Goal: Find specific page/section: Find specific page/section

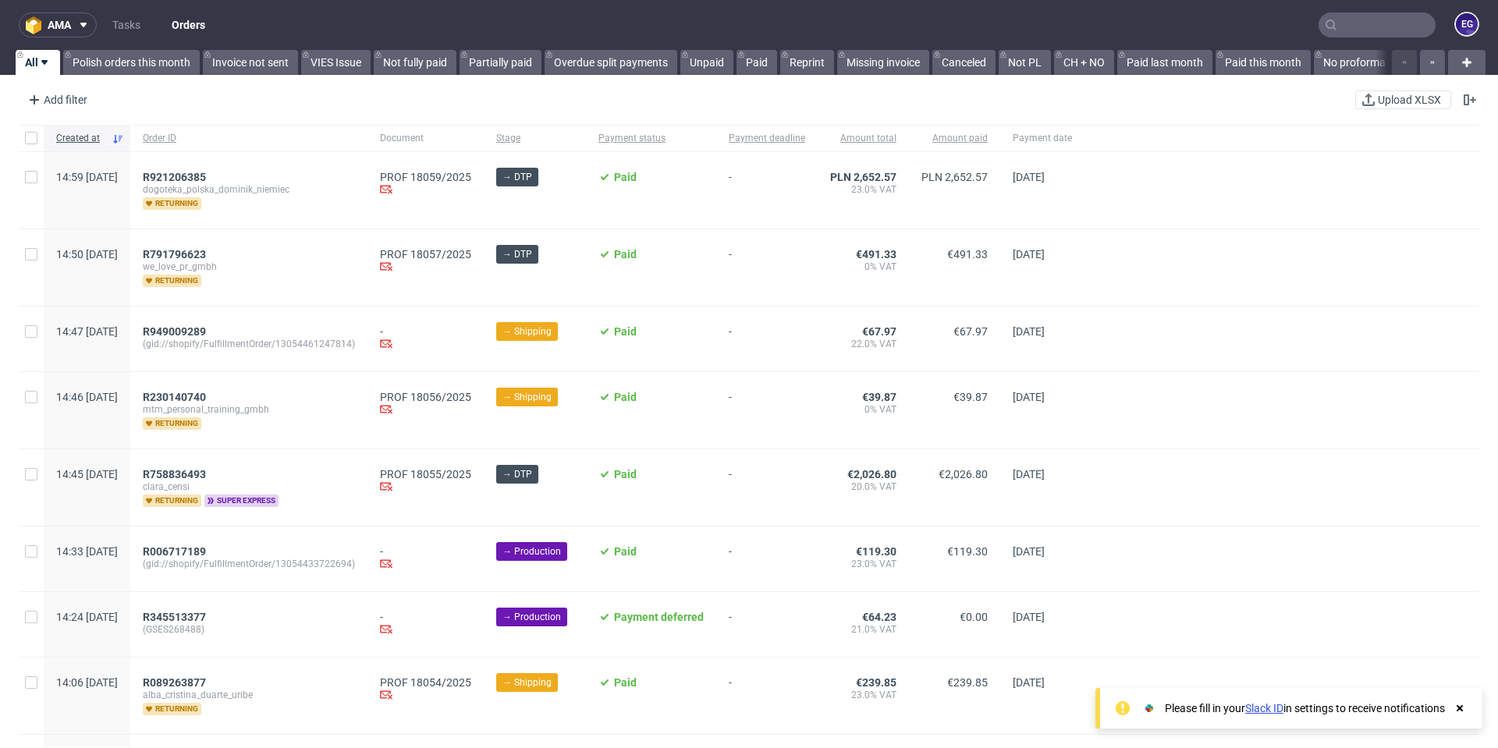
click at [1381, 20] on input "text" at bounding box center [1376, 24] width 117 height 25
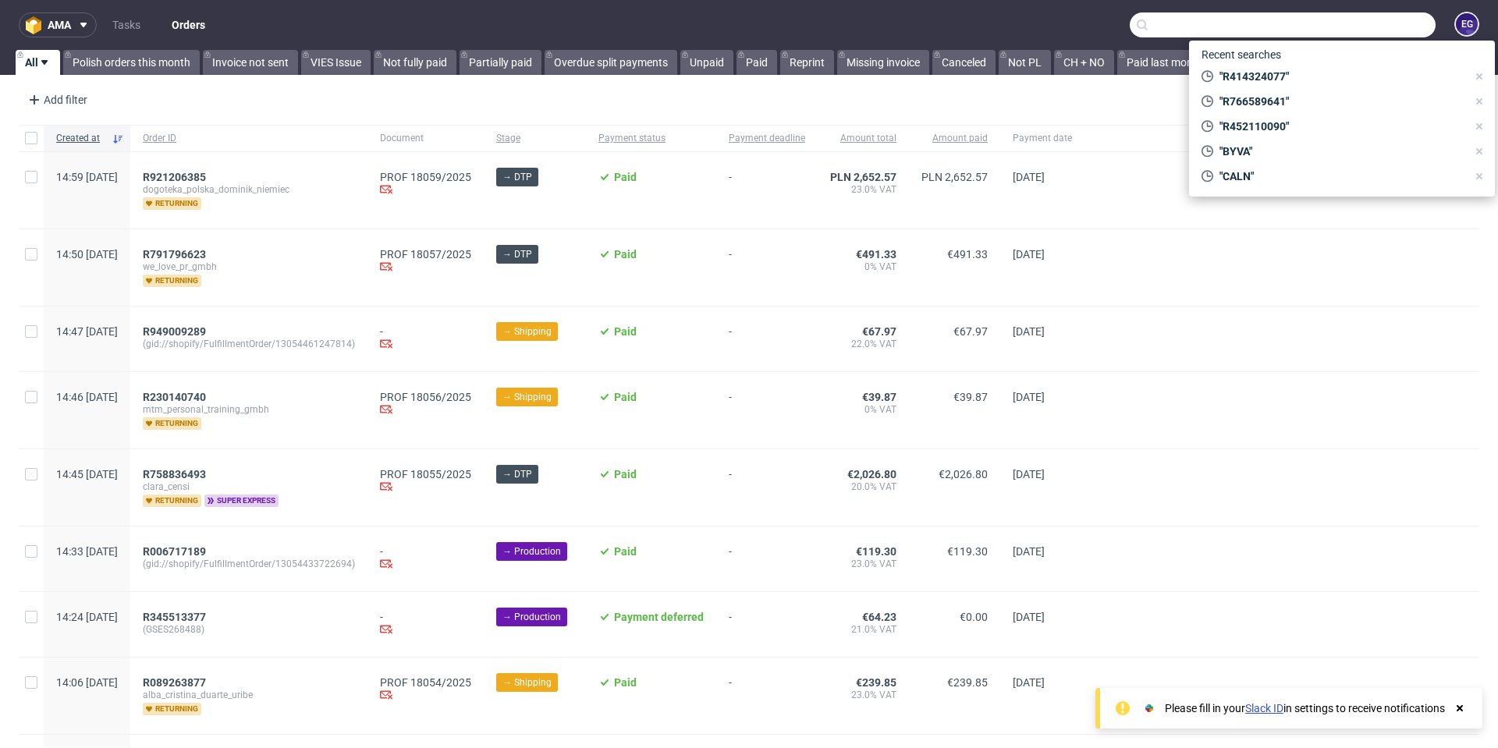
paste input "CARR"
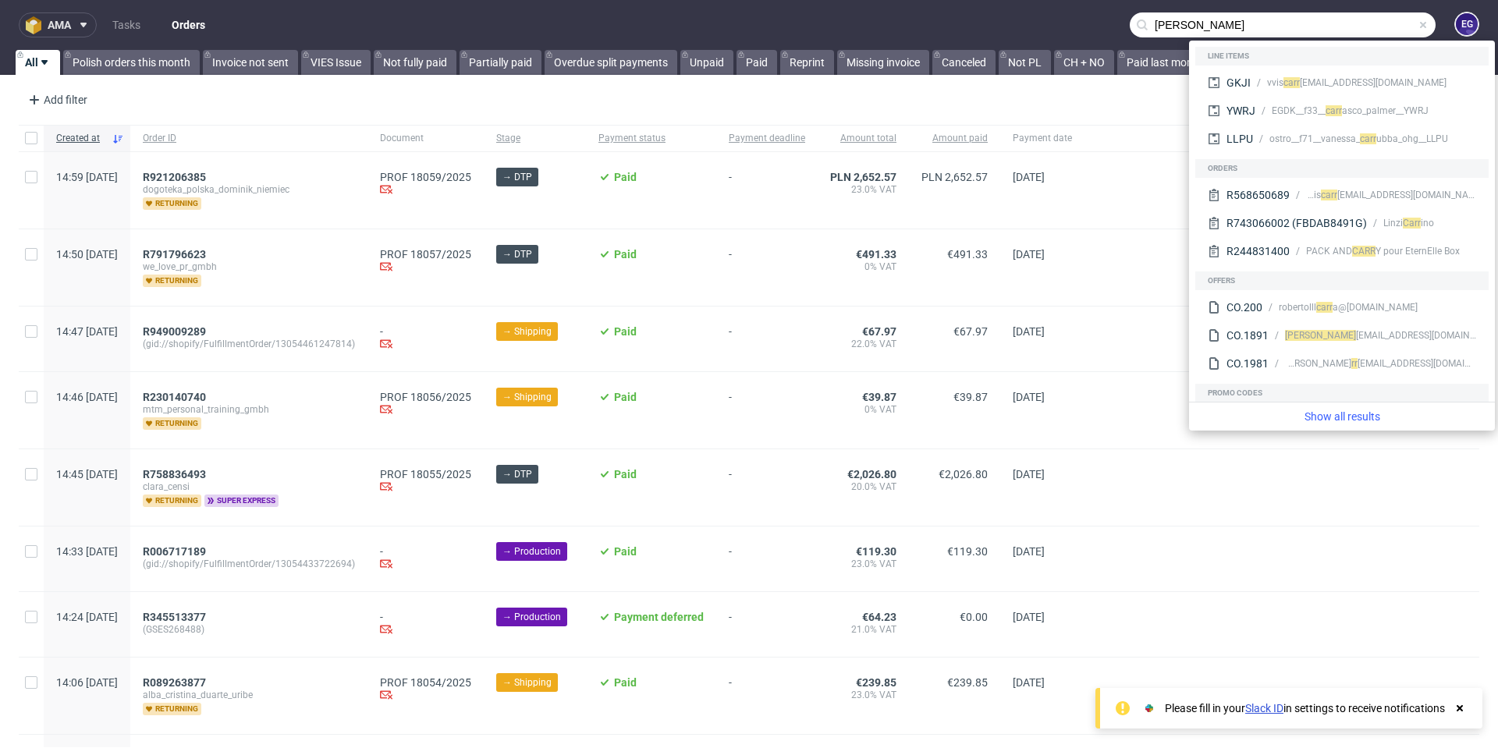
type input "CARR"
click at [87, 25] on use at bounding box center [83, 25] width 6 height 5
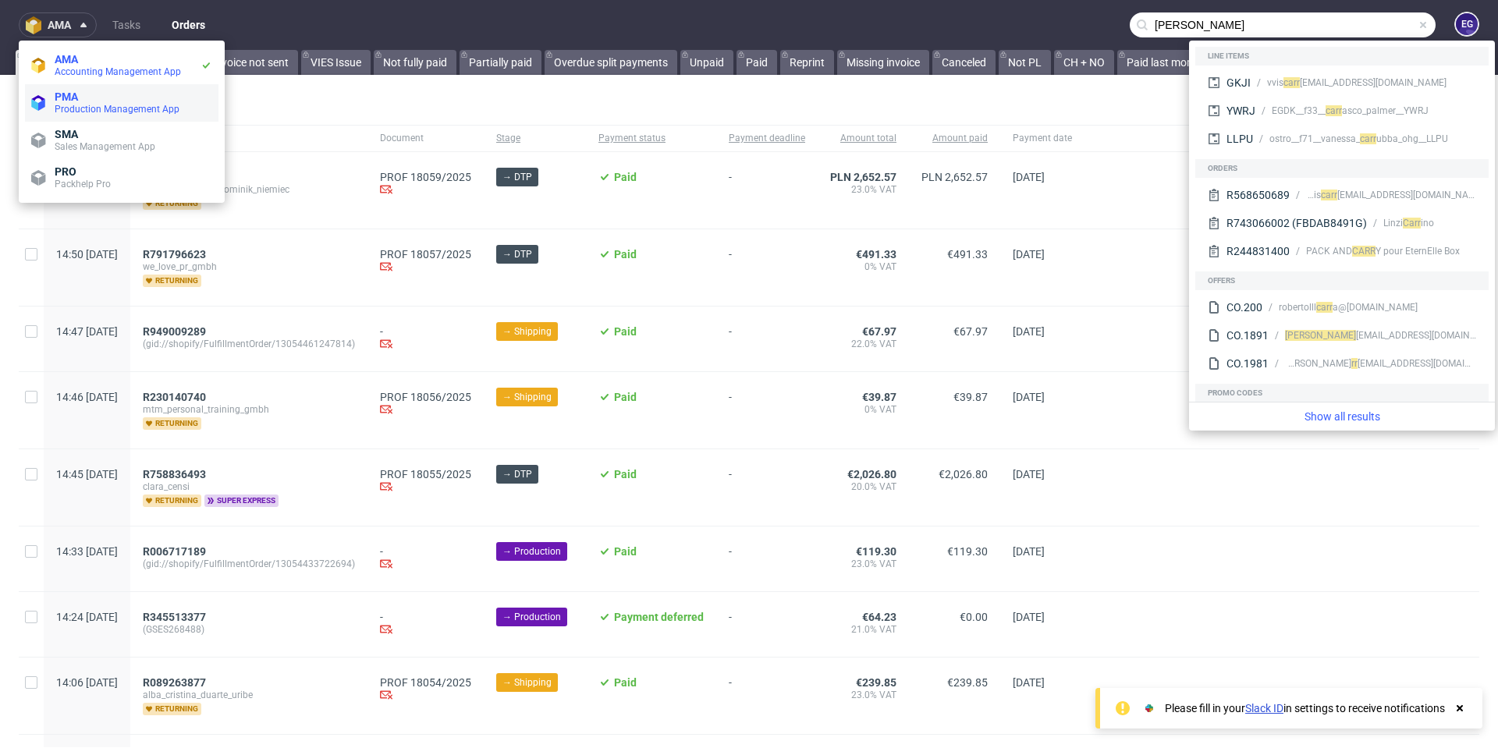
click at [110, 108] on span "Production Management App" at bounding box center [117, 109] width 125 height 11
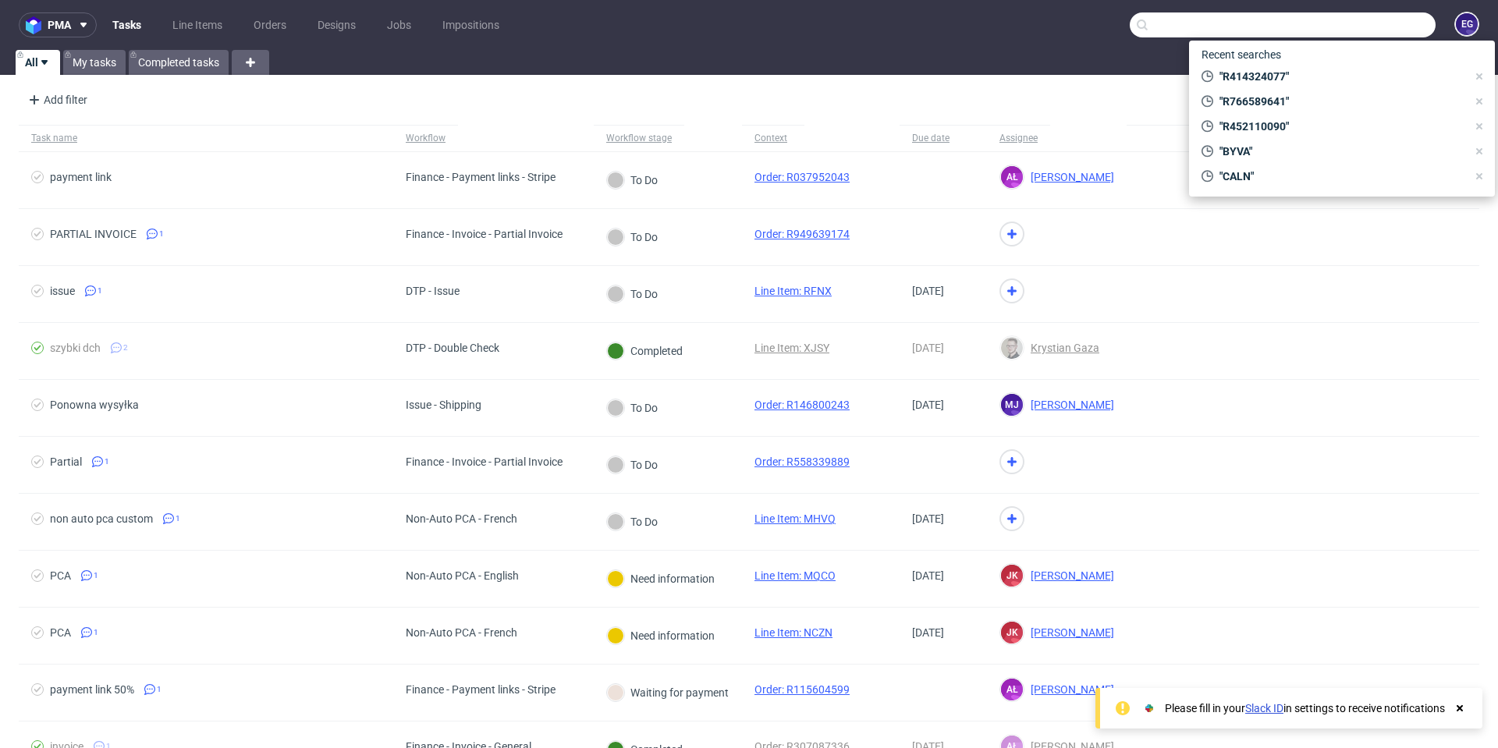
click at [1327, 17] on input "text" at bounding box center [1283, 24] width 306 height 25
paste input "CARR"
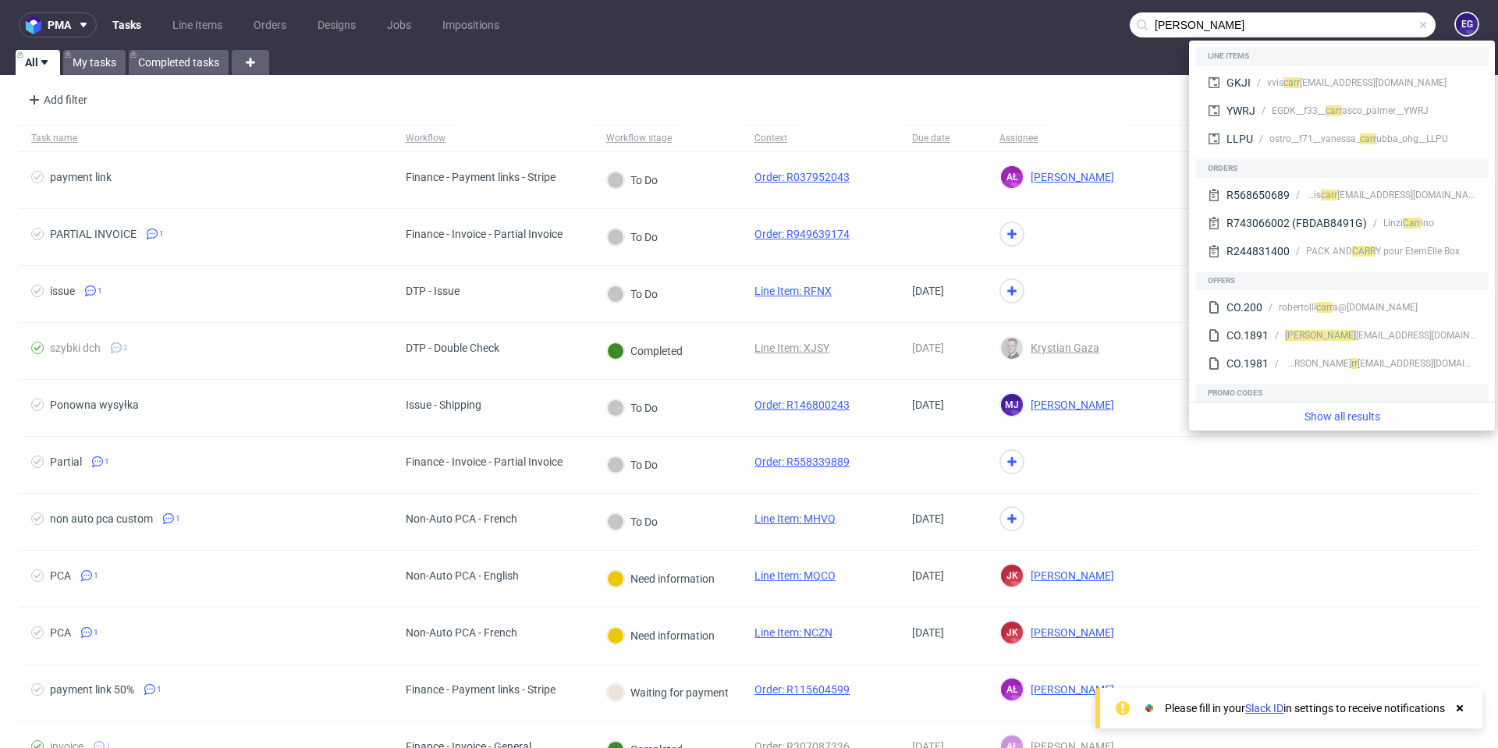
type input "CARR"
click at [78, 23] on icon at bounding box center [83, 25] width 12 height 12
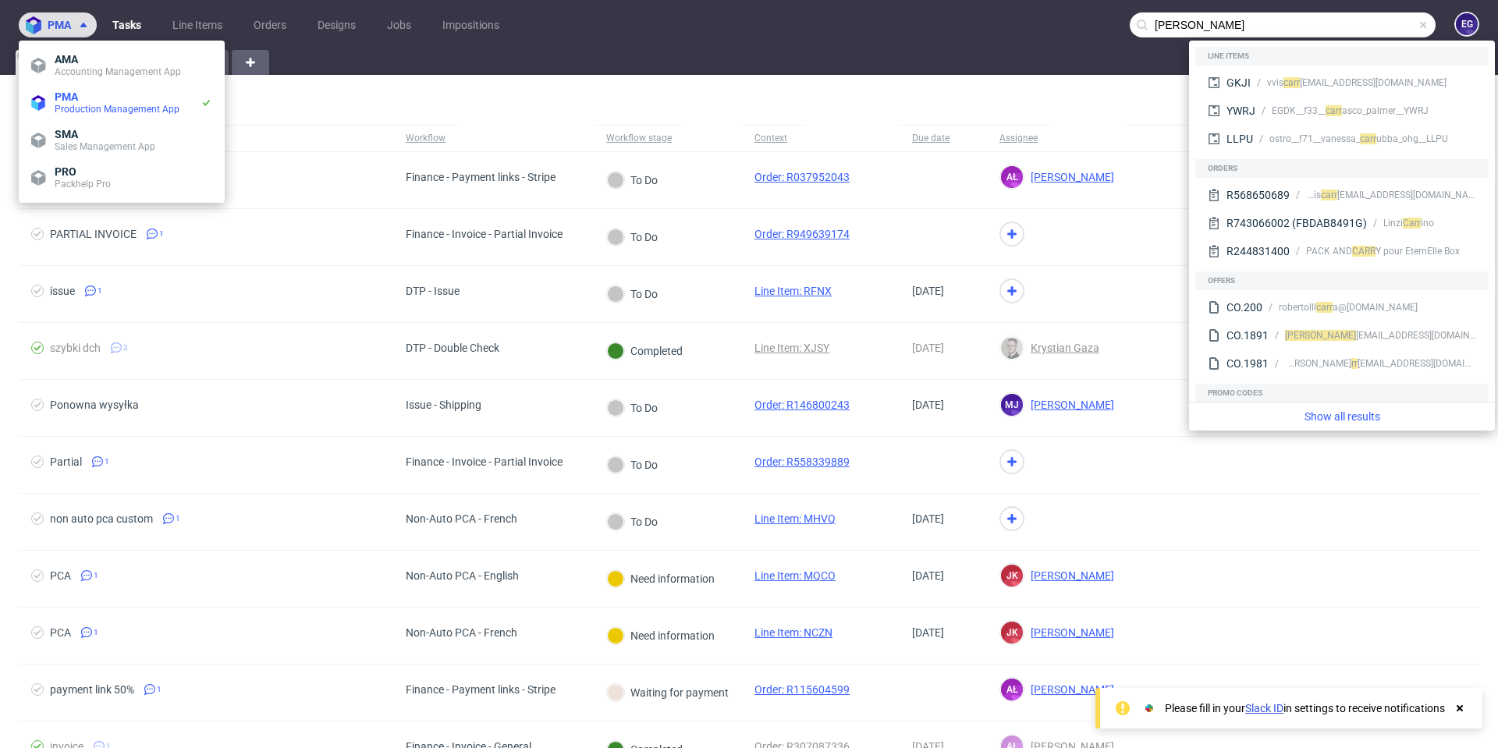
click at [78, 23] on icon at bounding box center [83, 25] width 12 height 12
click at [105, 115] on span "Production Management App" at bounding box center [128, 109] width 146 height 12
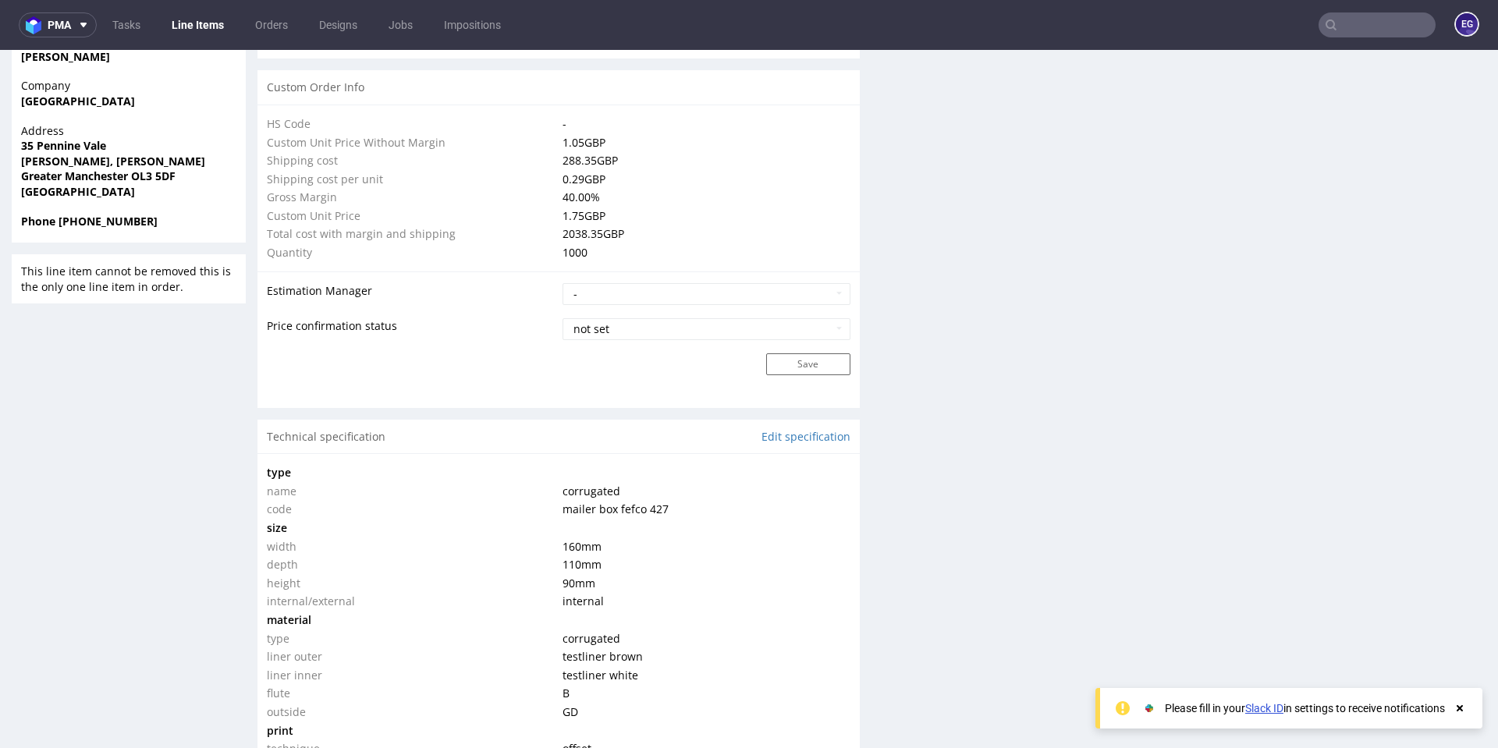
scroll to position [939, 0]
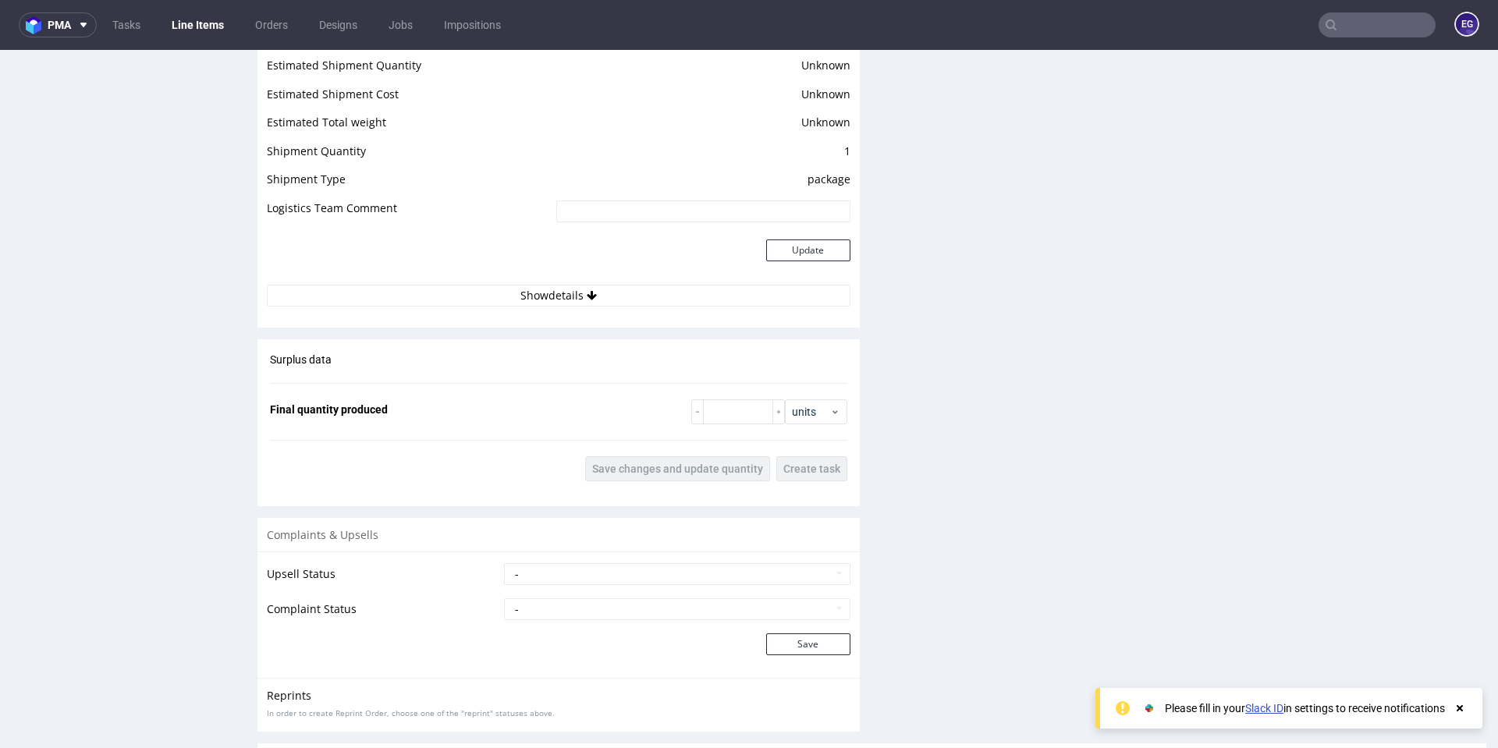
scroll to position [2291, 0]
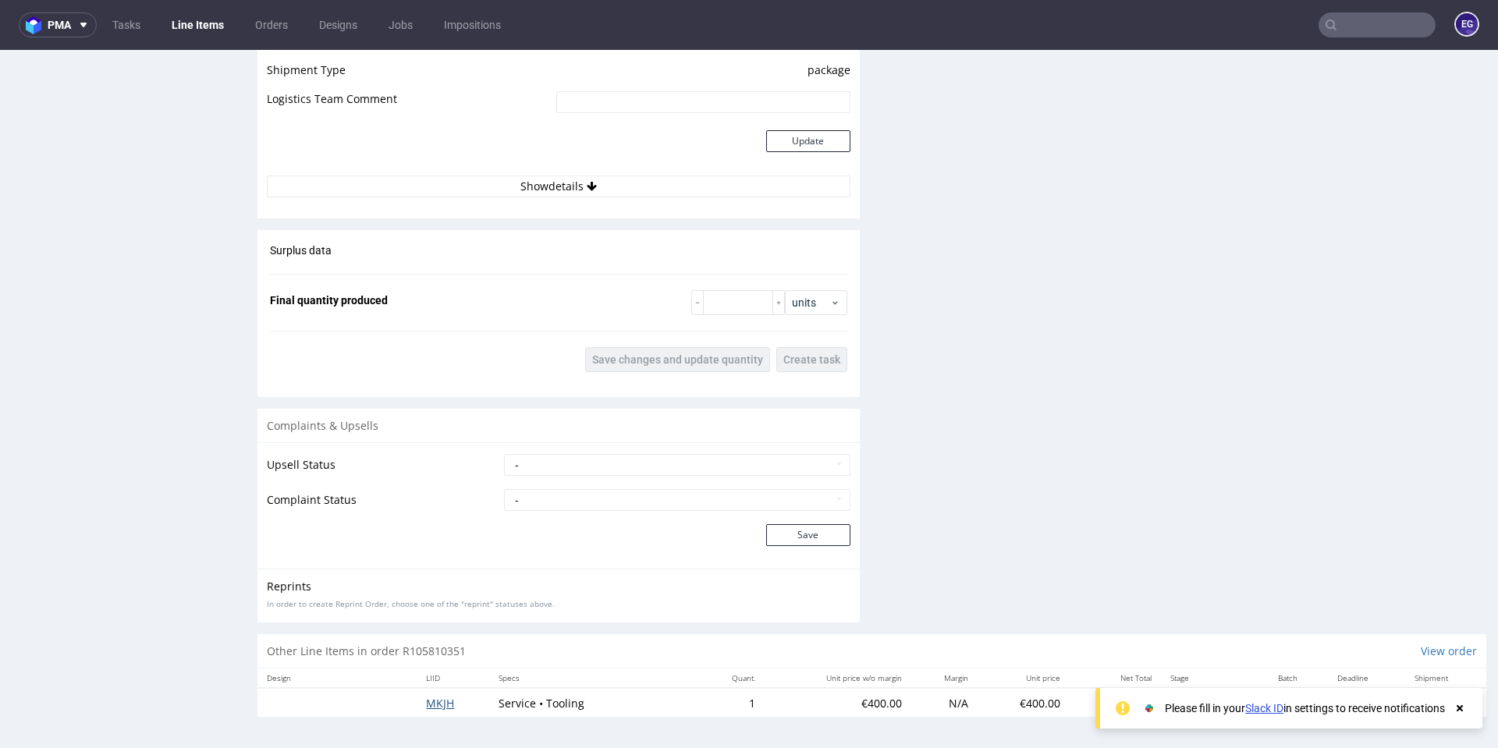
click at [434, 703] on span "MKJH" at bounding box center [440, 703] width 28 height 15
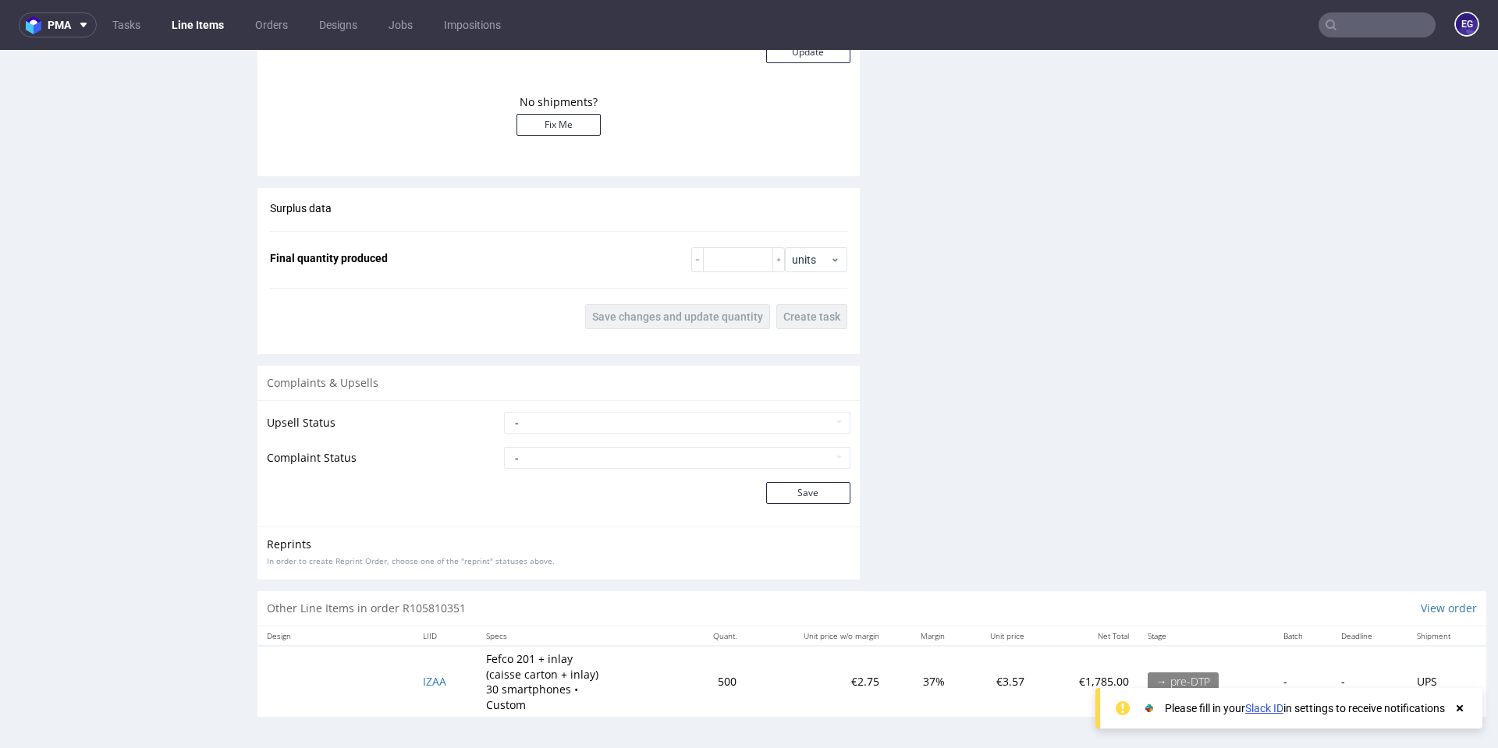
scroll to position [5, 0]
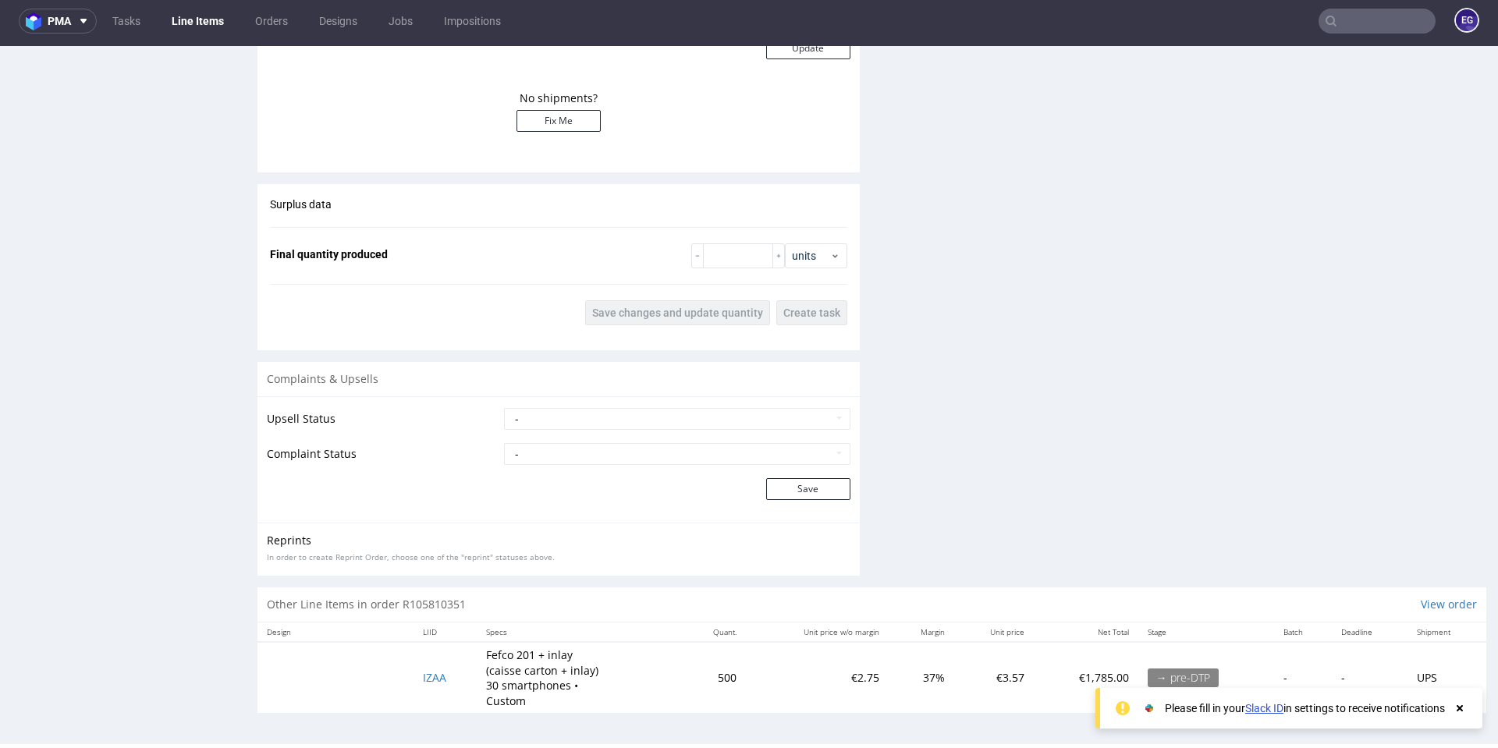
click at [550, 679] on p "Fefco 201 + inlay (caisse carton + inlay) 30 smartphones • Custom" at bounding box center [544, 678] width 117 height 61
click at [431, 679] on span "IZAA" at bounding box center [434, 677] width 23 height 15
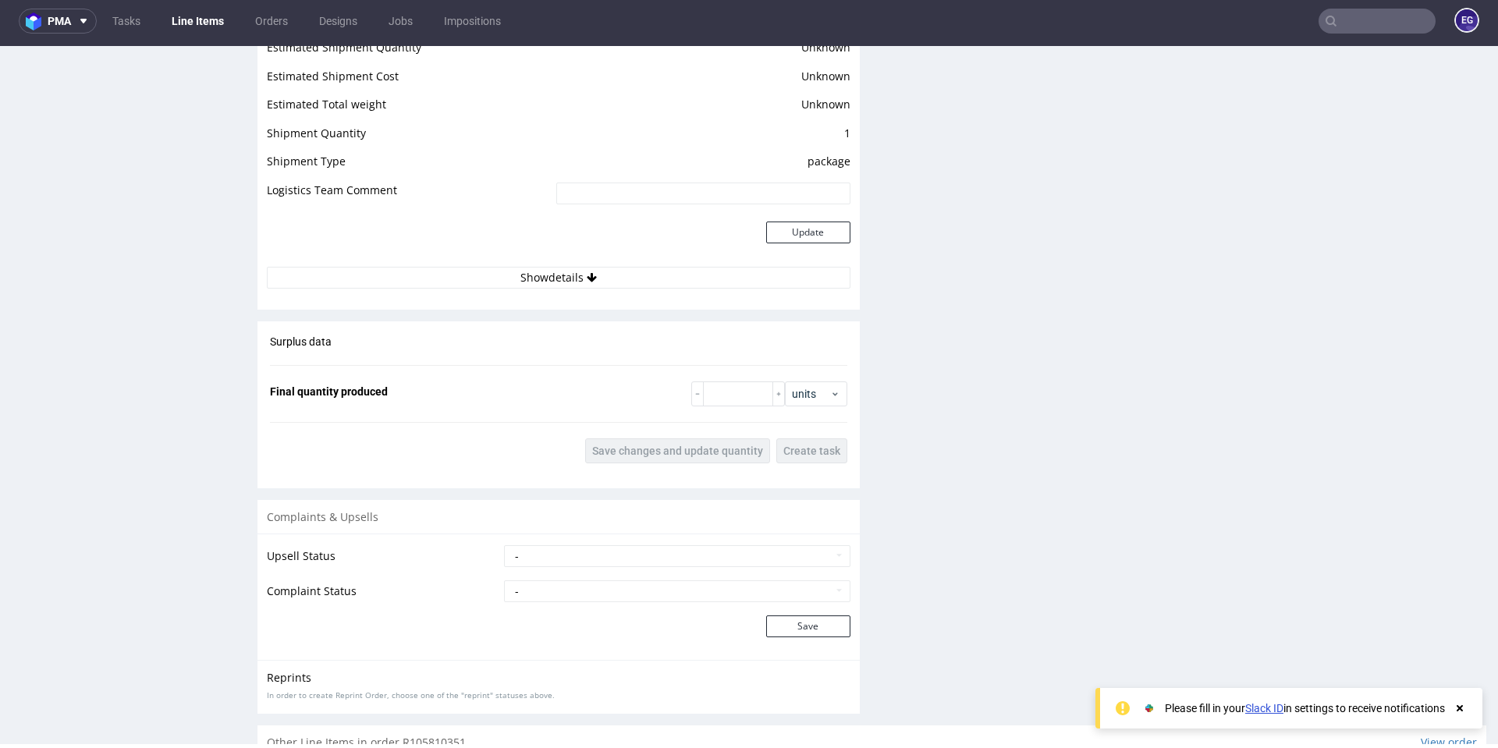
scroll to position [2291, 0]
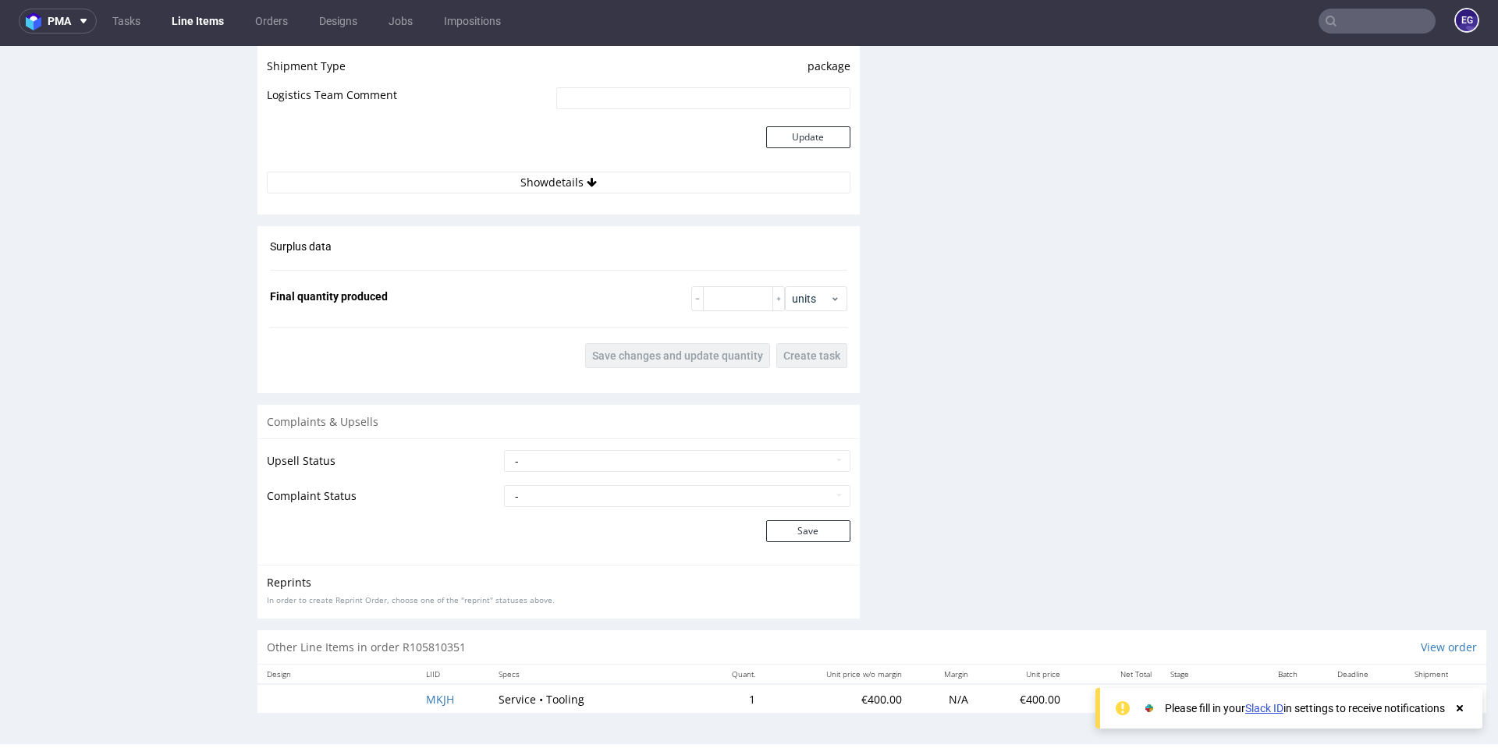
click at [1457, 712] on use at bounding box center [1460, 708] width 6 height 6
click at [555, 697] on p "Service • Tooling" at bounding box center [557, 700] width 117 height 16
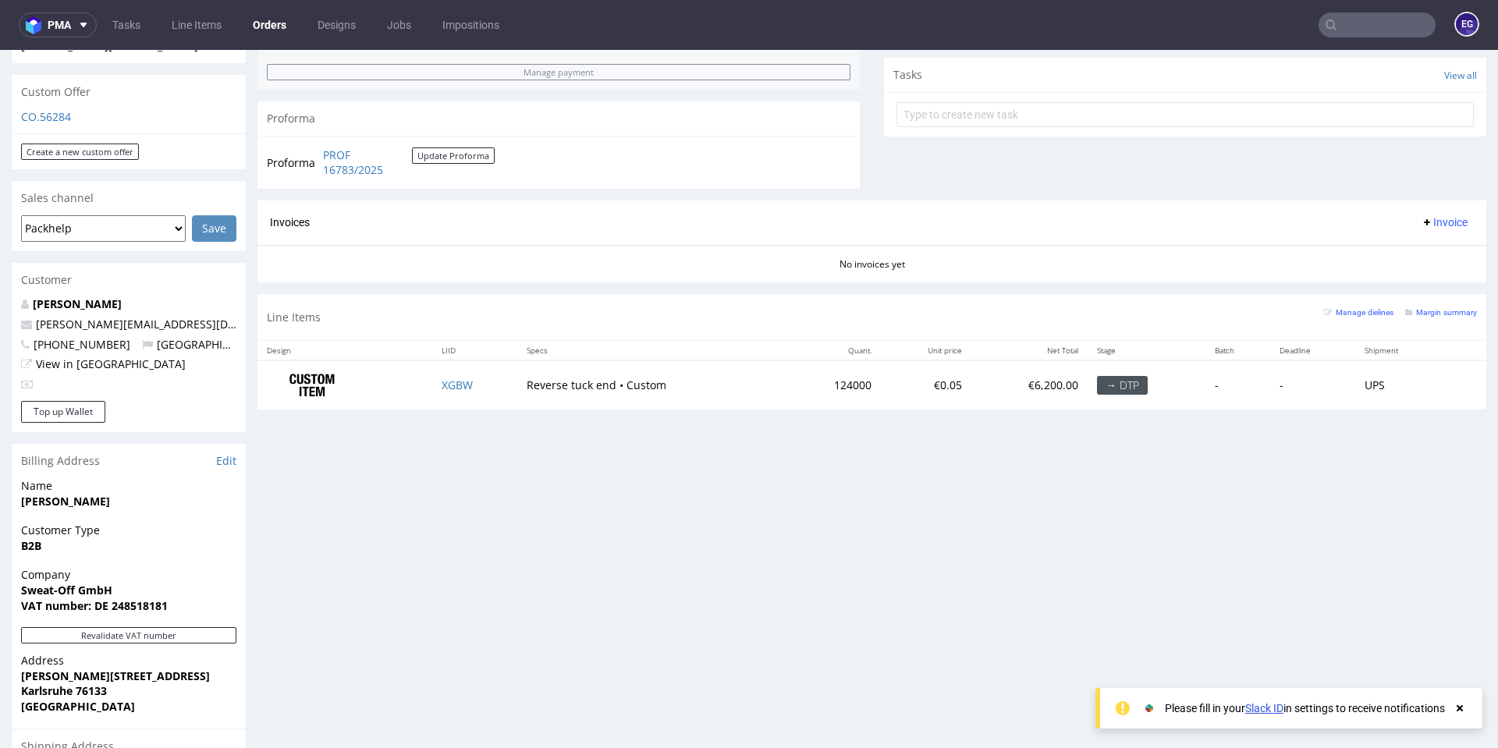
scroll to position [518, 0]
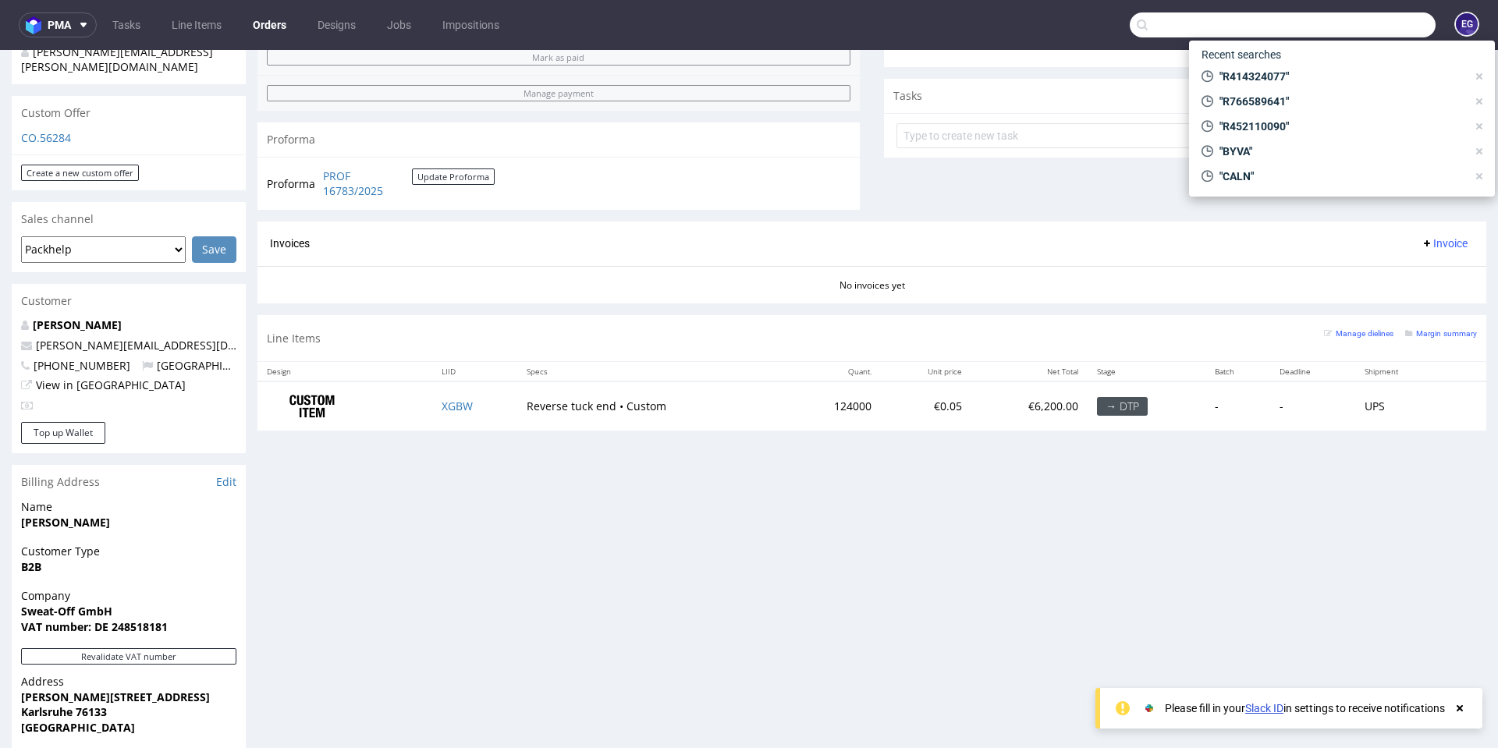
click at [1336, 34] on input "text" at bounding box center [1283, 24] width 306 height 25
paste input "CARR"
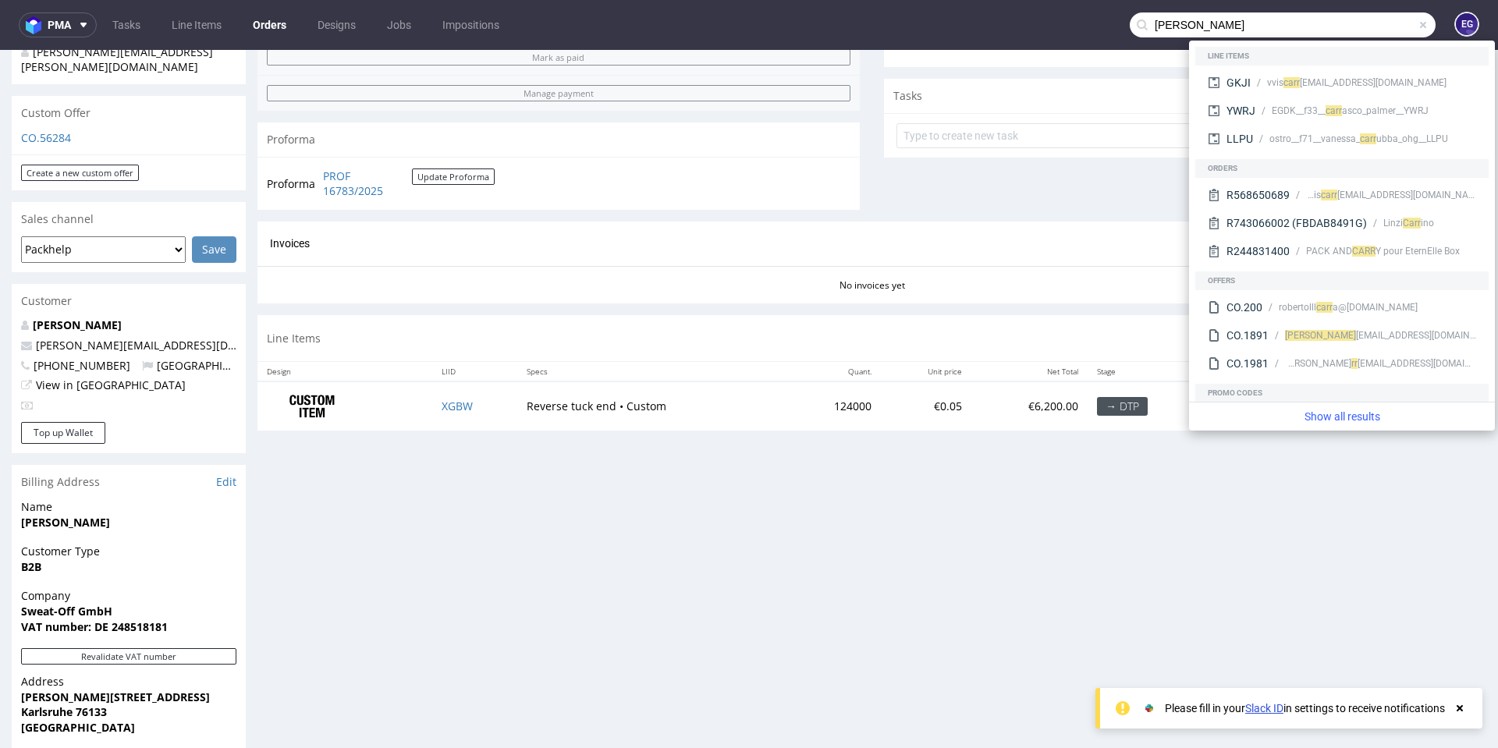
type input "CARR"
click at [1329, 429] on div "Show all results" at bounding box center [1342, 416] width 306 height 29
click at [65, 10] on nav "pma Tasks Line Items Orders Designs Jobs Impositions CARR EG" at bounding box center [749, 25] width 1498 height 50
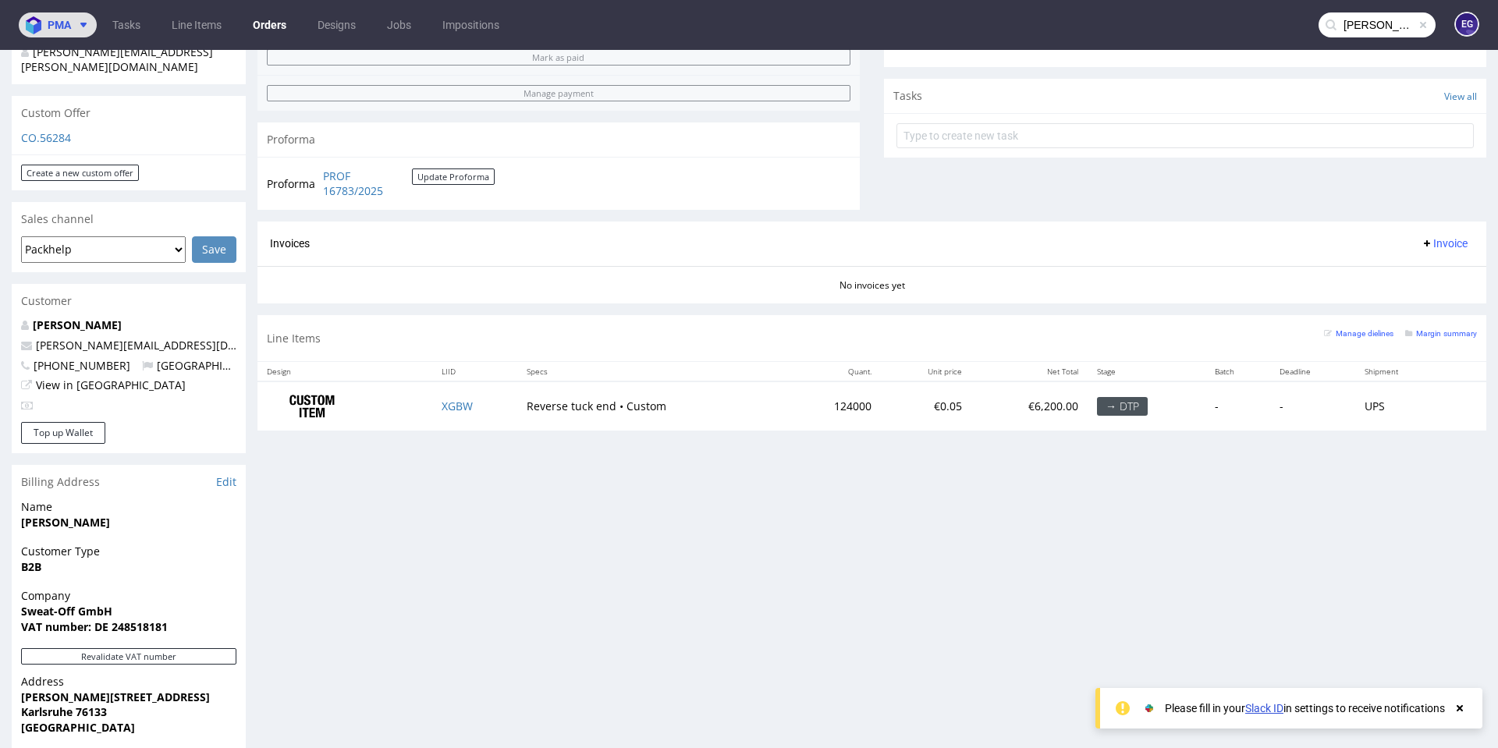
click at [73, 20] on span at bounding box center [80, 25] width 19 height 12
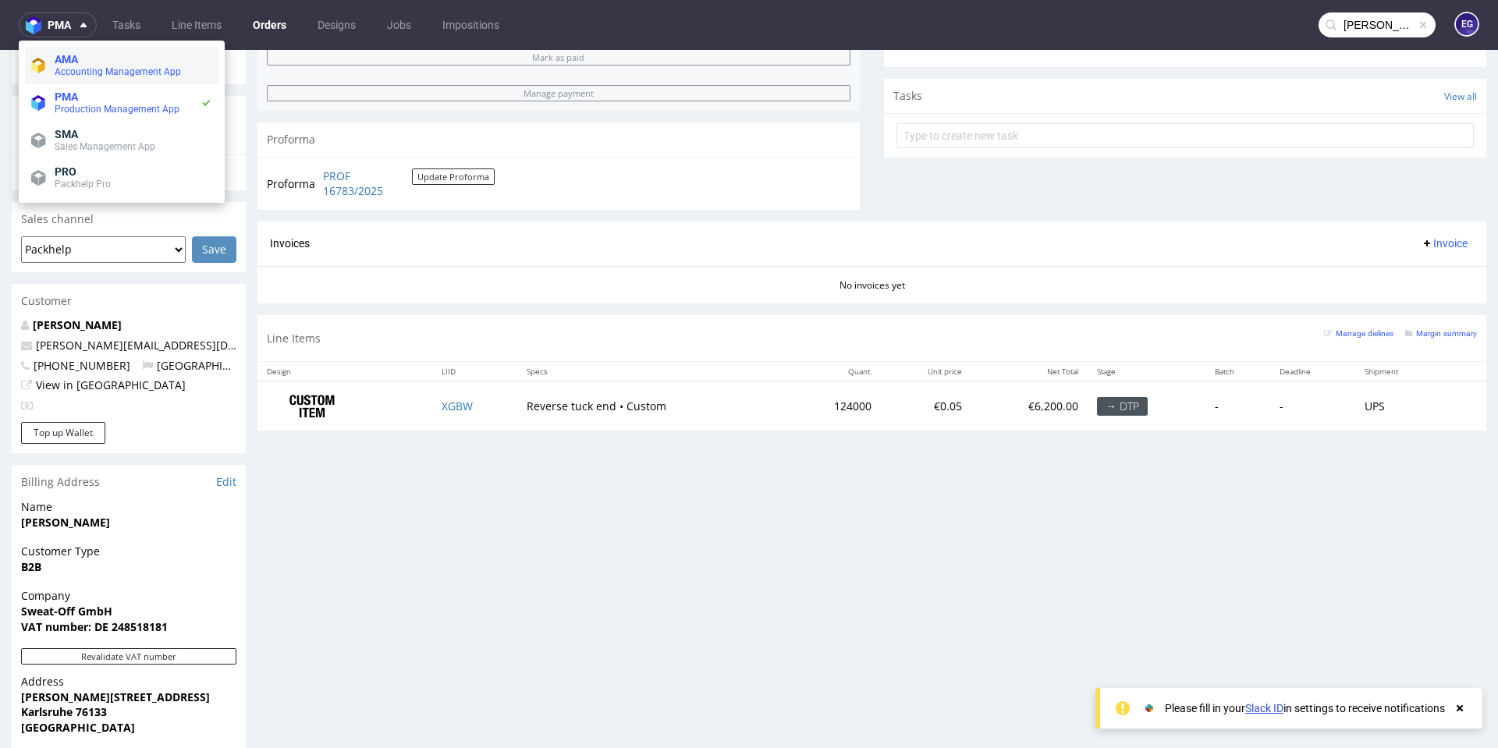
click at [91, 57] on span "AMA" at bounding box center [134, 59] width 158 height 12
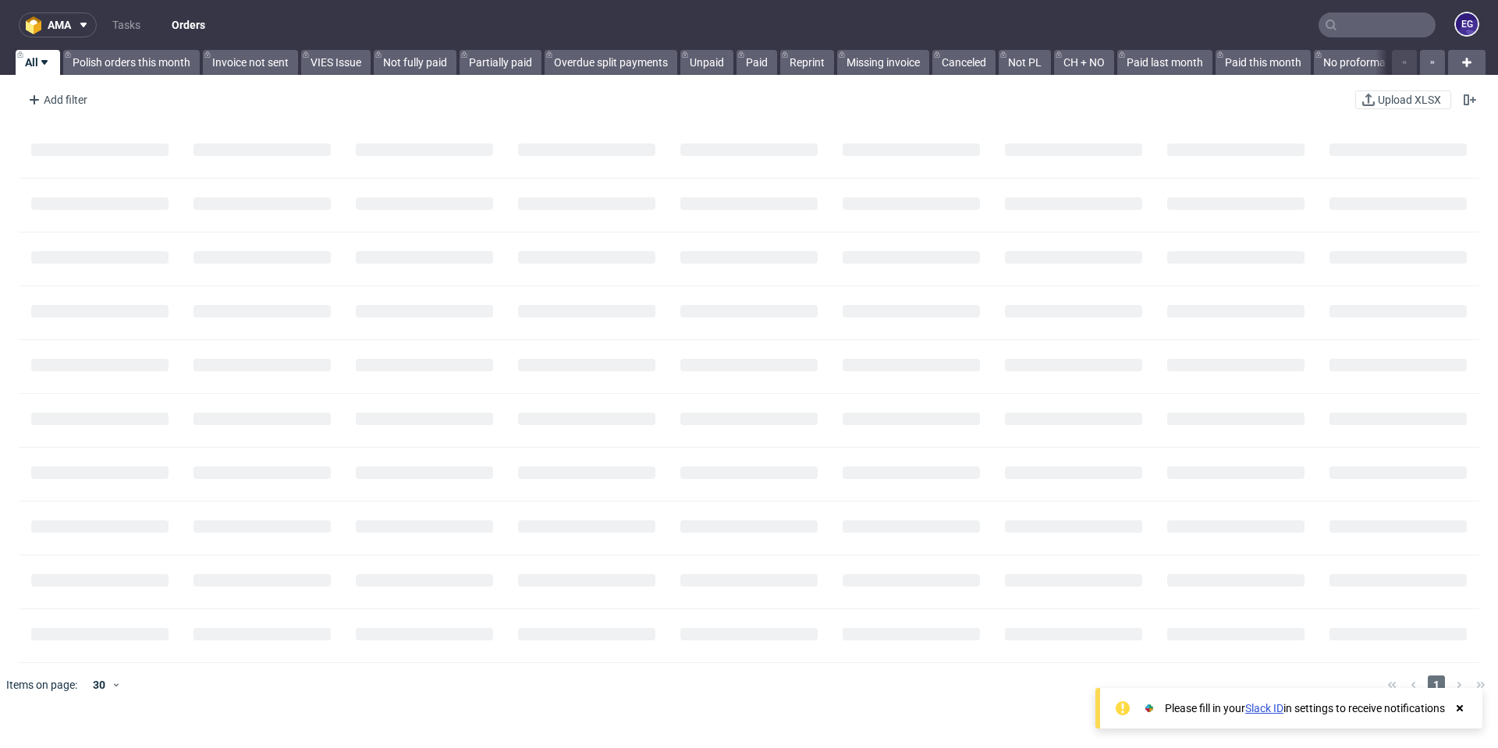
click at [1353, 19] on input "text" at bounding box center [1376, 24] width 117 height 25
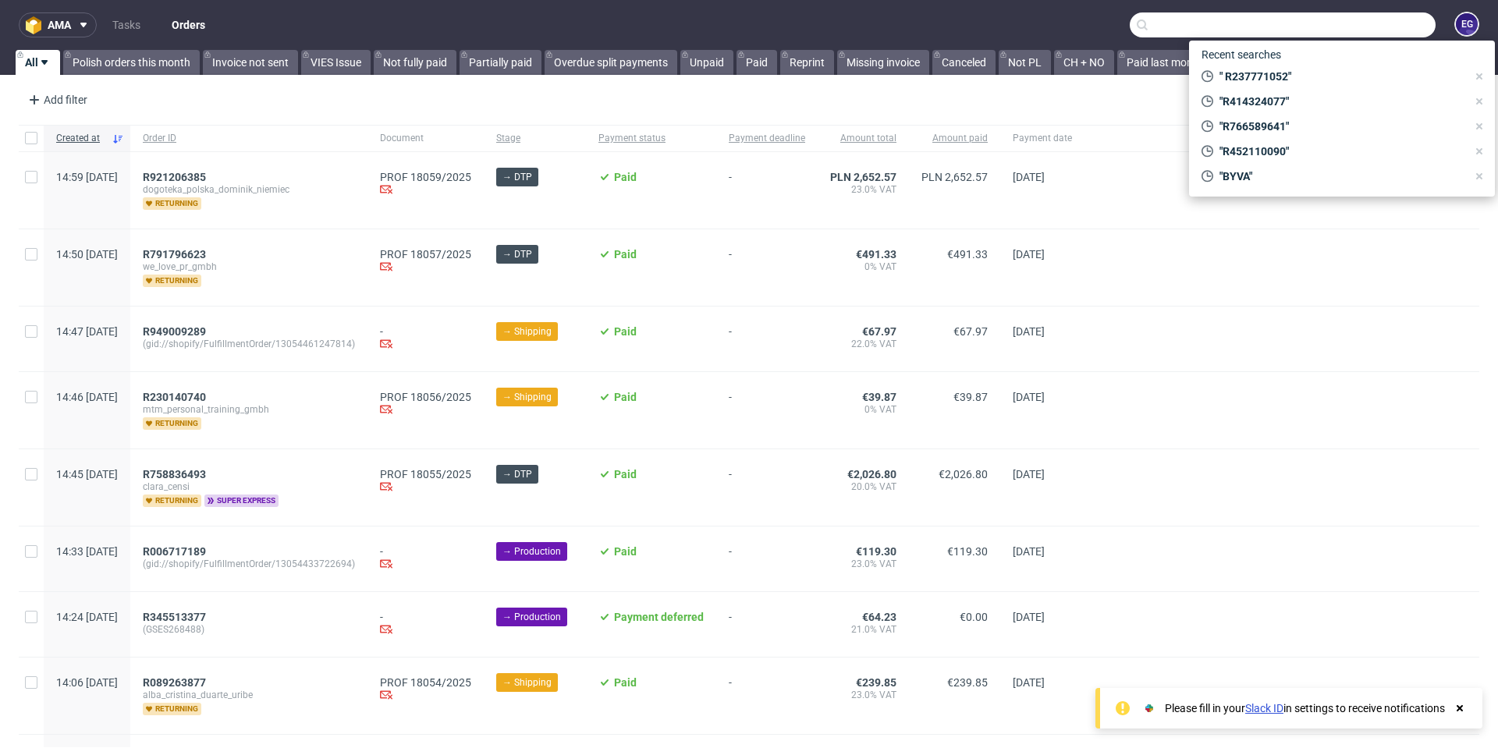
paste input "CARR"
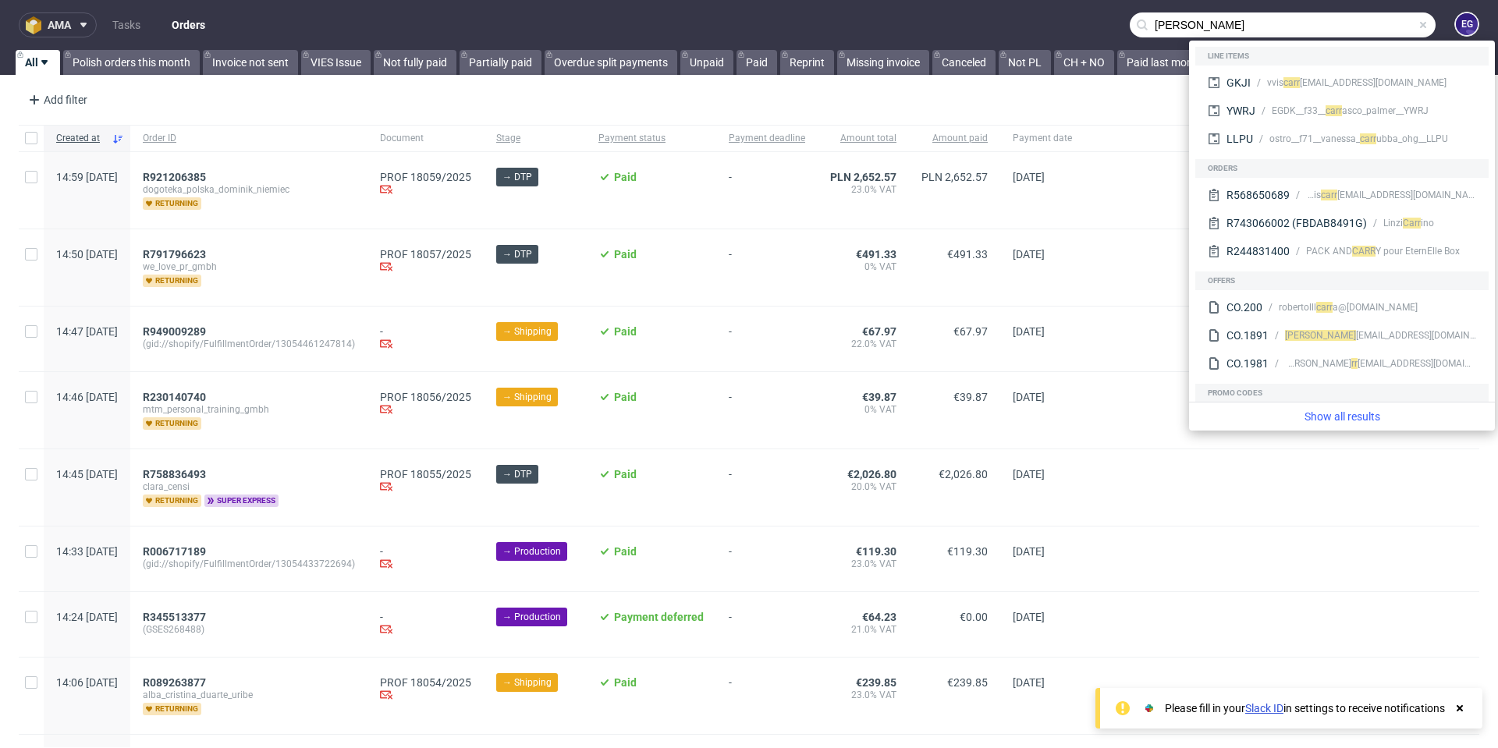
type input "CARR"
click at [90, 24] on icon at bounding box center [83, 25] width 12 height 12
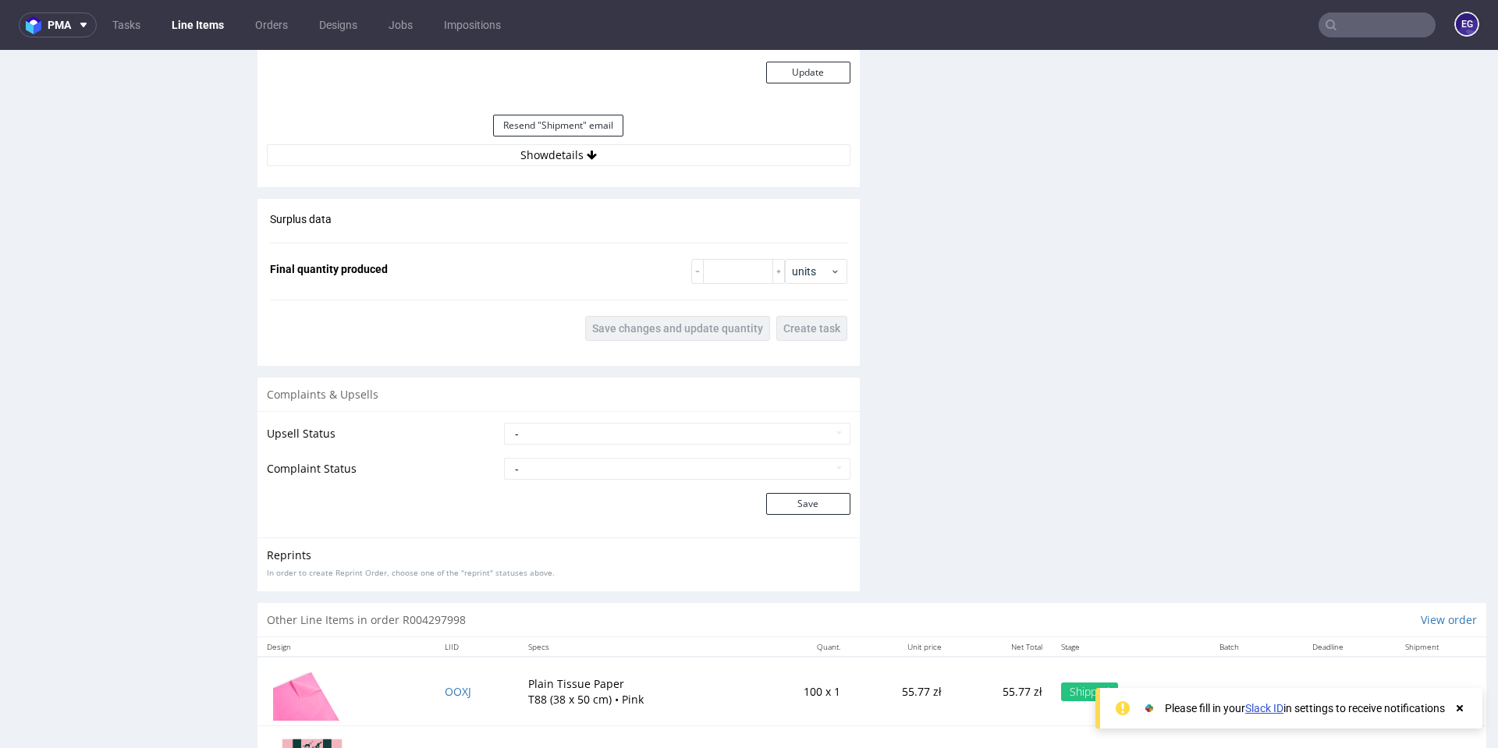
scroll to position [1919, 0]
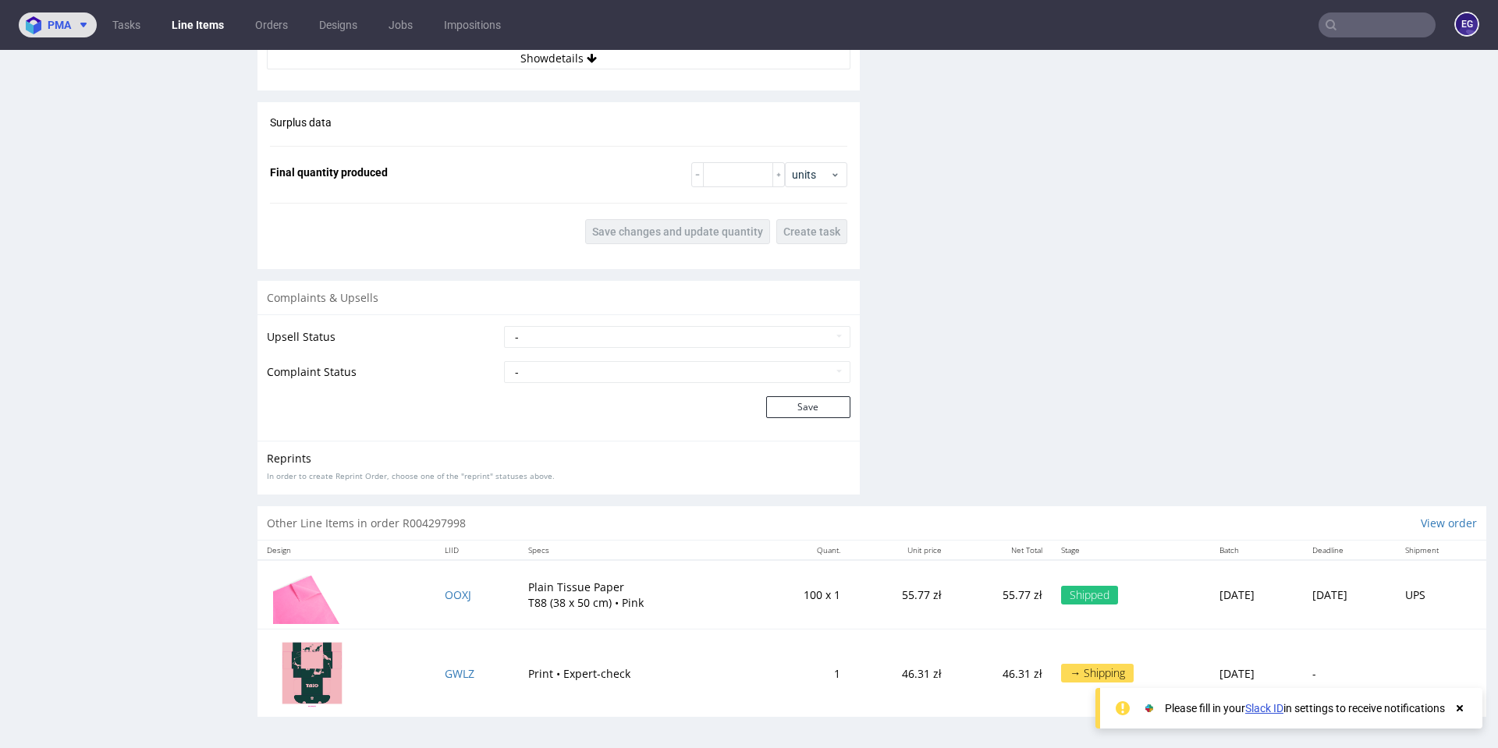
click at [86, 25] on use at bounding box center [83, 25] width 6 height 5
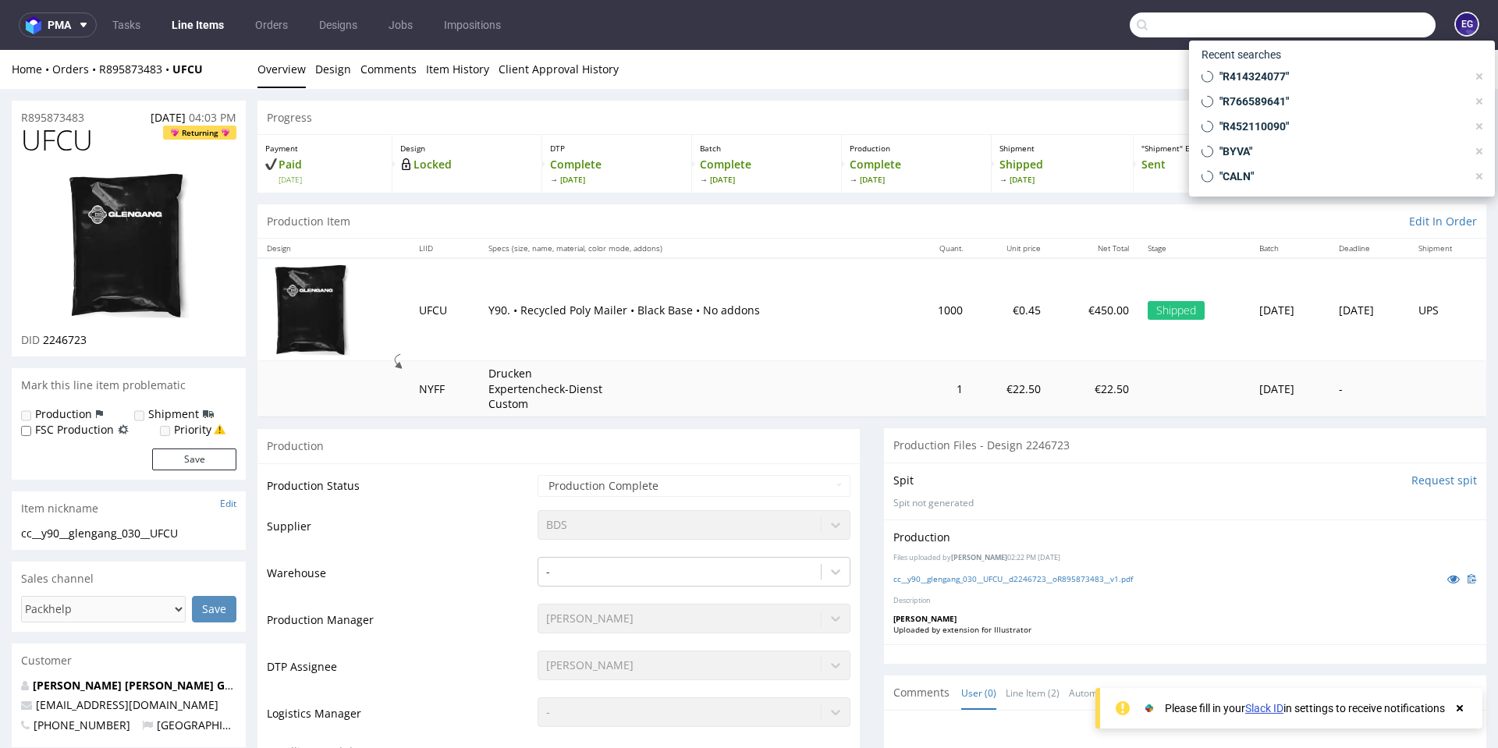
click at [1350, 35] on input "text" at bounding box center [1283, 24] width 306 height 25
paste input "R237771052"
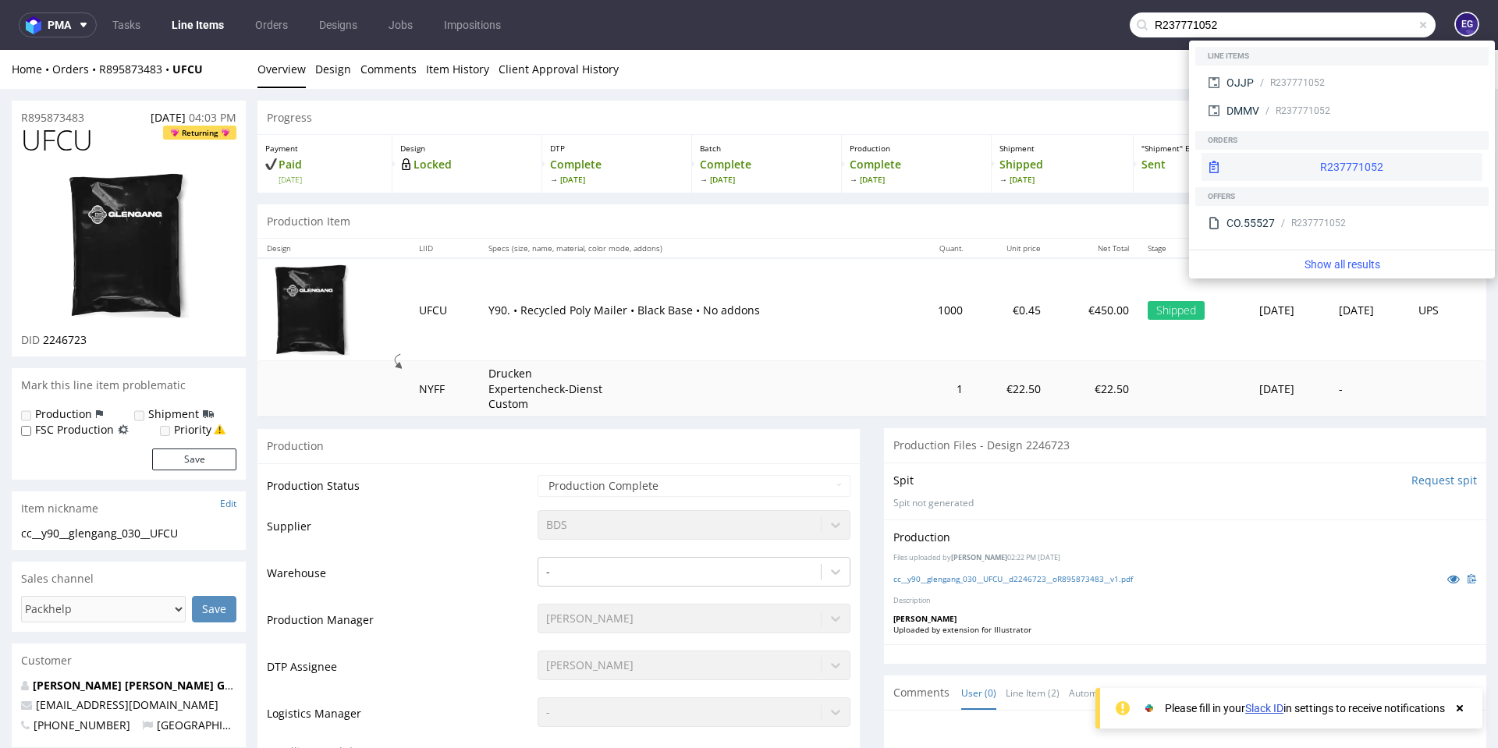
type input "R237771052"
click at [1320, 163] on div "R237771052" at bounding box center [1351, 167] width 63 height 16
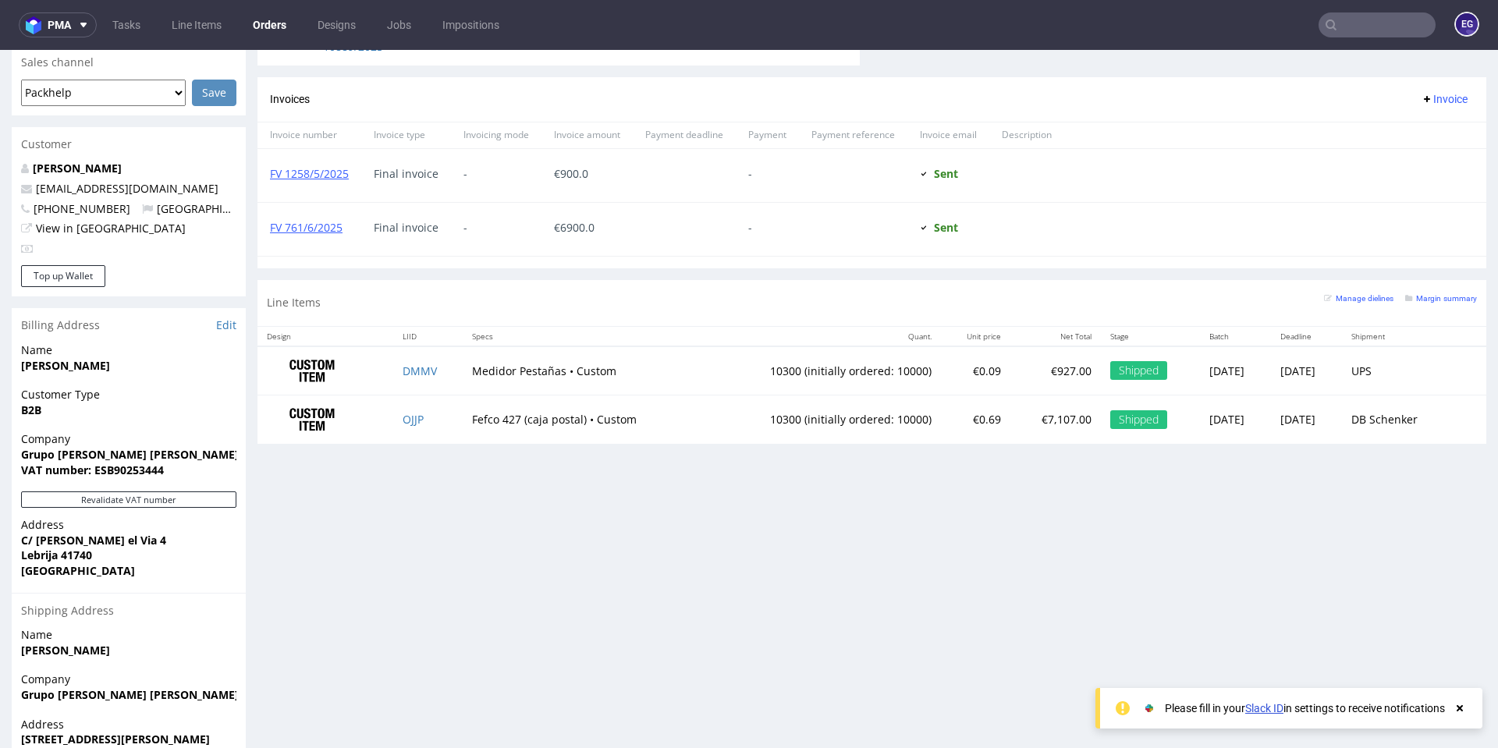
scroll to position [736, 0]
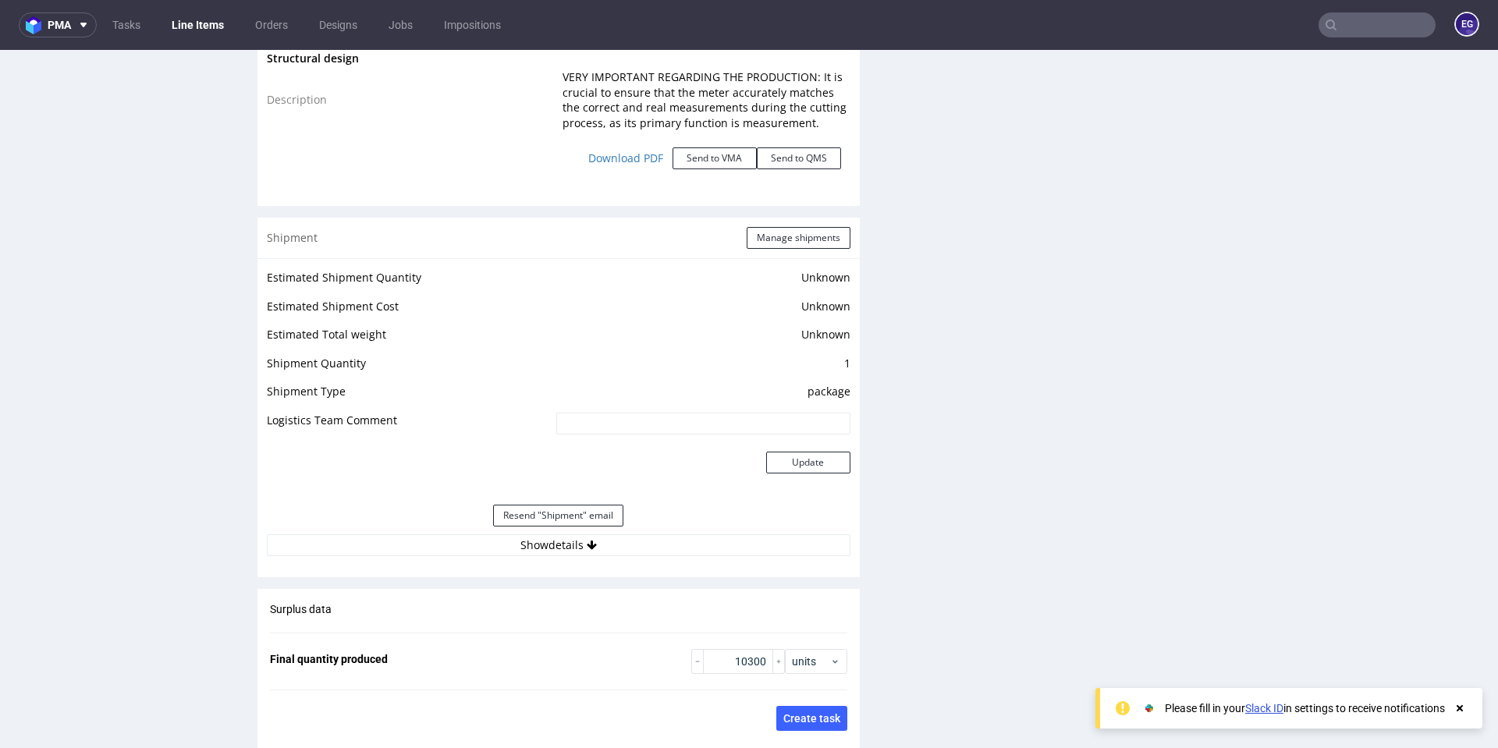
scroll to position [2478, 0]
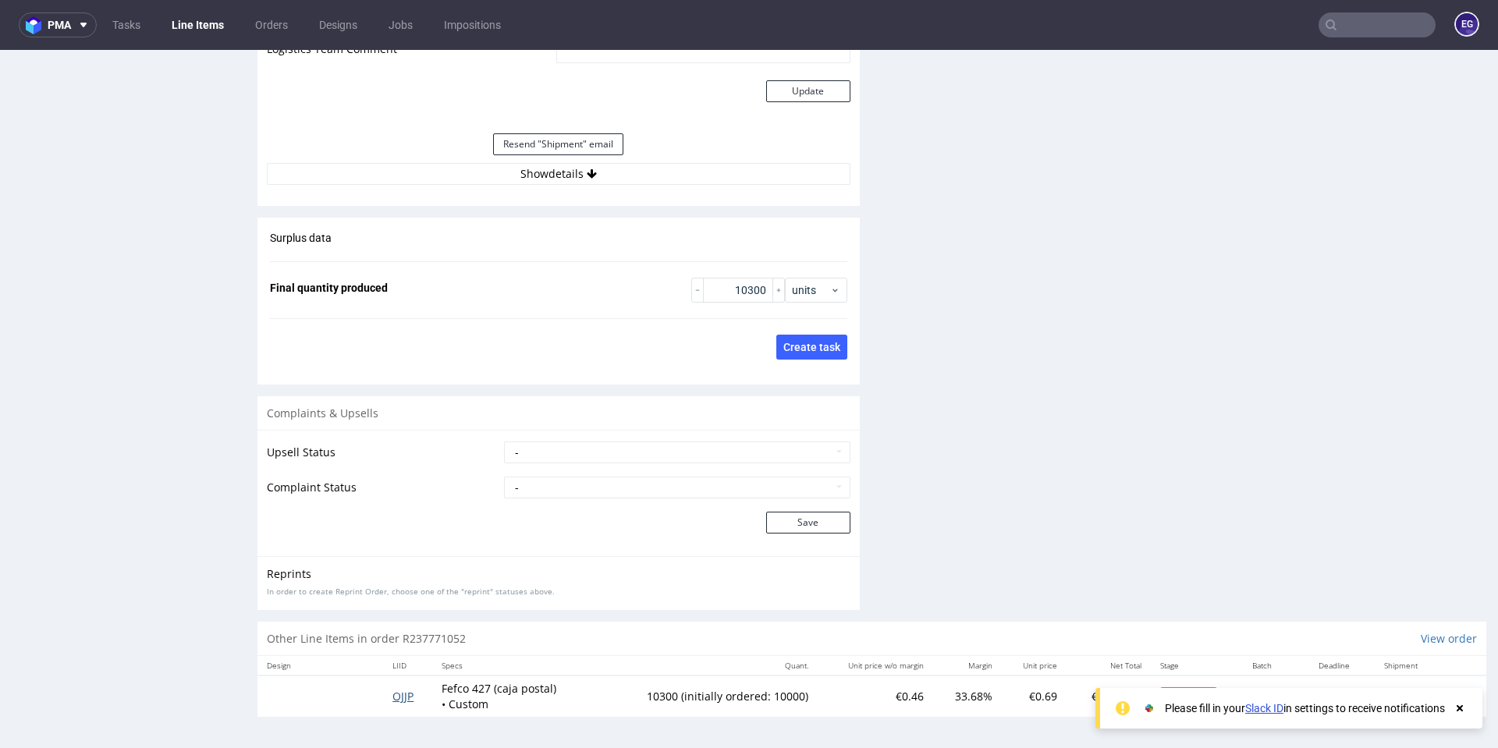
click at [399, 698] on span "OJJP" at bounding box center [402, 696] width 21 height 15
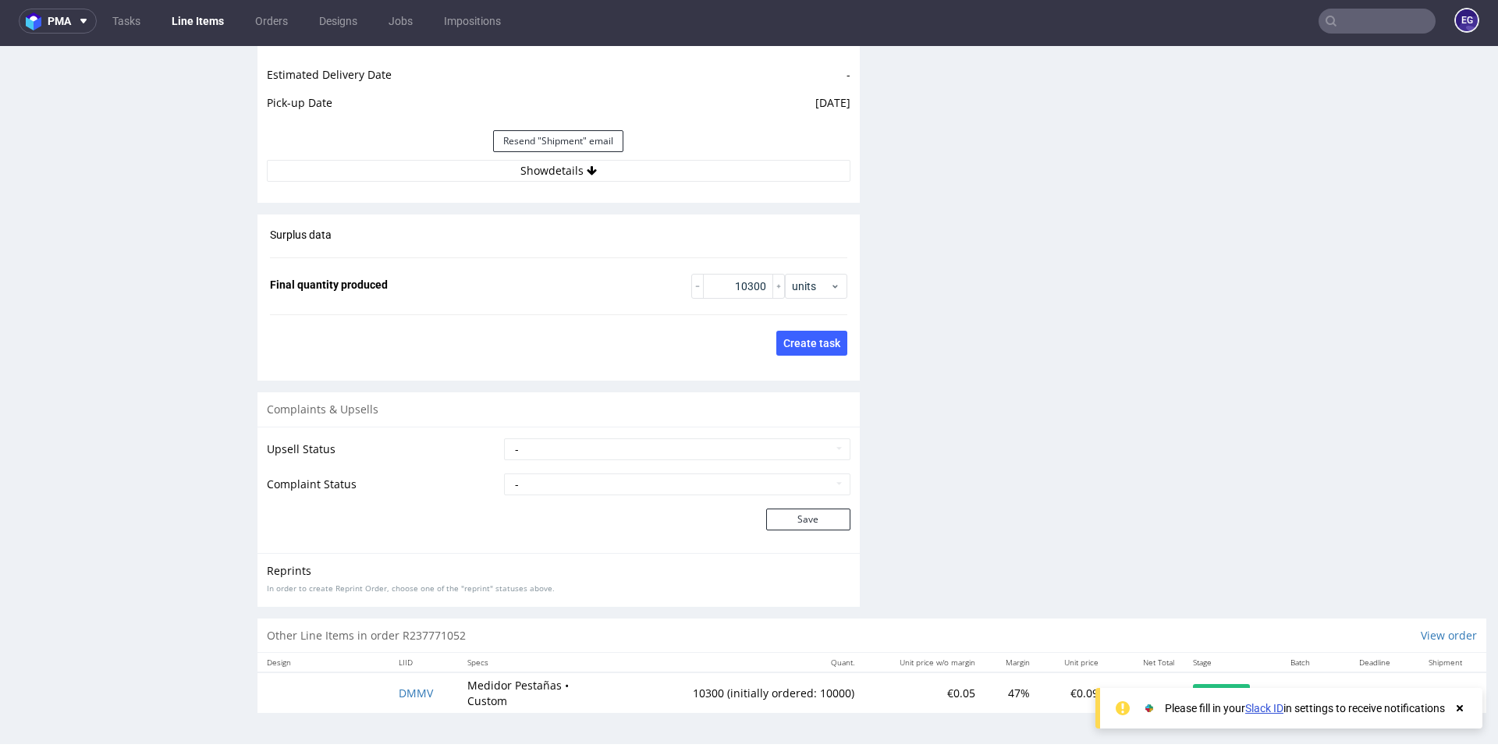
scroll to position [5, 0]
click at [1456, 709] on icon at bounding box center [1460, 708] width 14 height 12
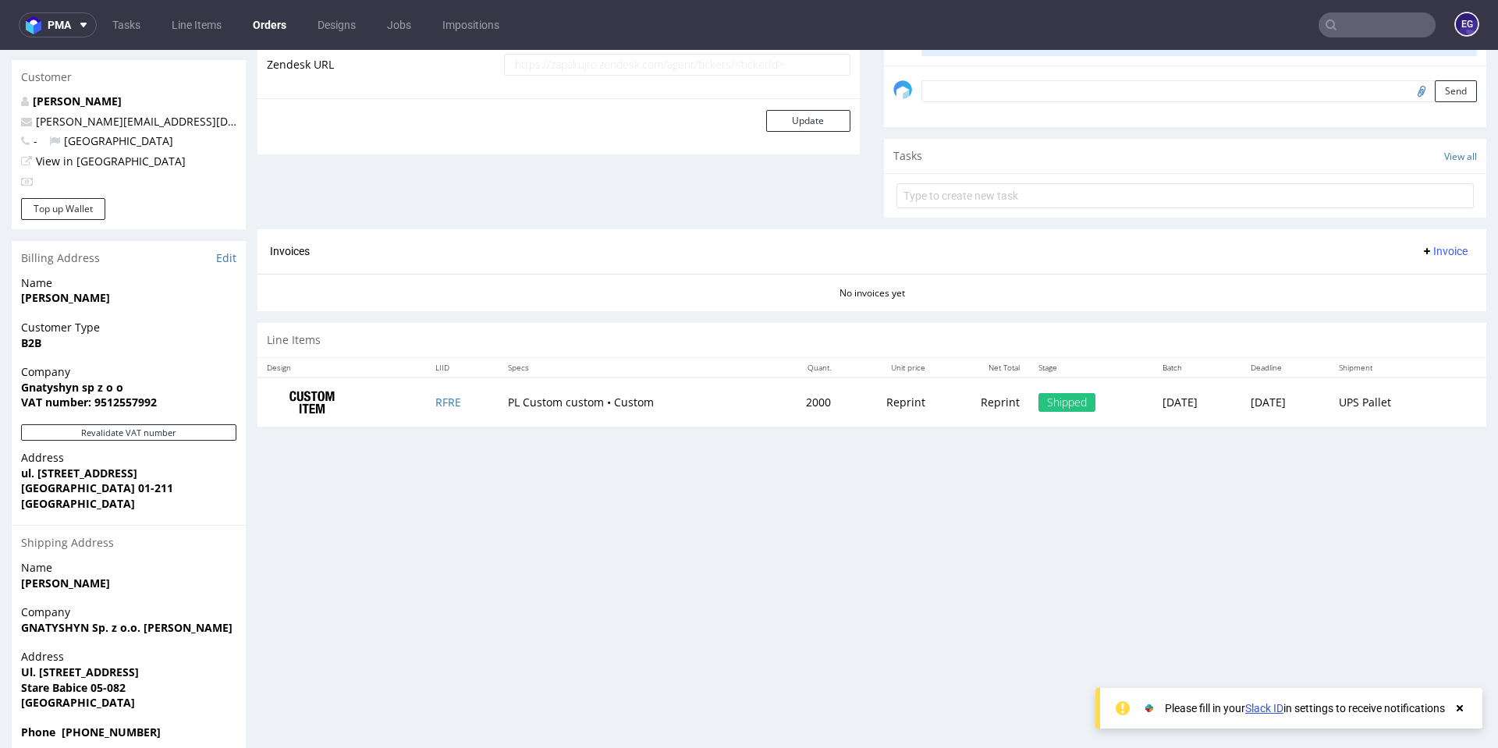
scroll to position [538, 0]
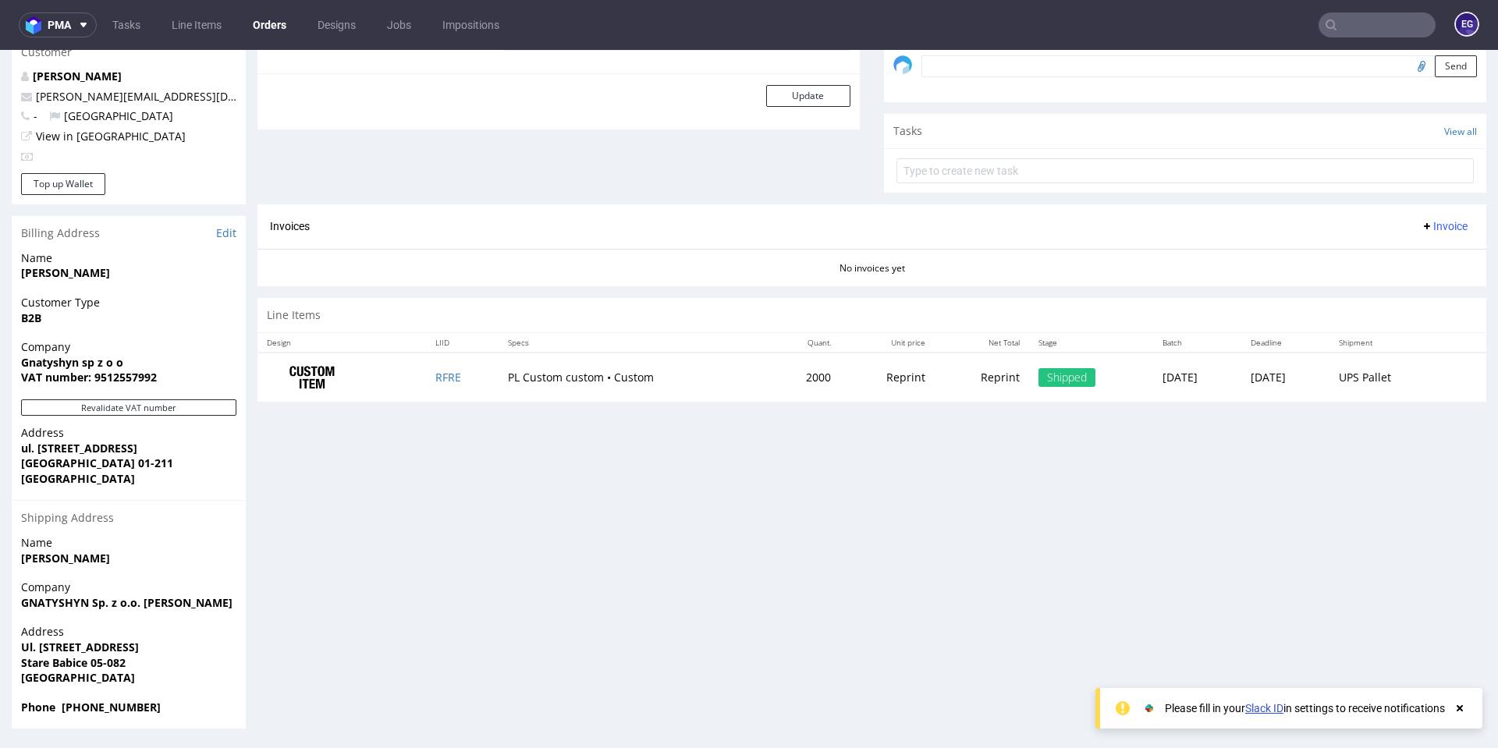
drag, startPoint x: 439, startPoint y: 381, endPoint x: 400, endPoint y: 446, distance: 76.3
click at [419, 431] on div "Progress Payment Owed -15,990.00 zł Payment “Received” Email - Line Items 1 DTP…" at bounding box center [871, 167] width 1229 height 1124
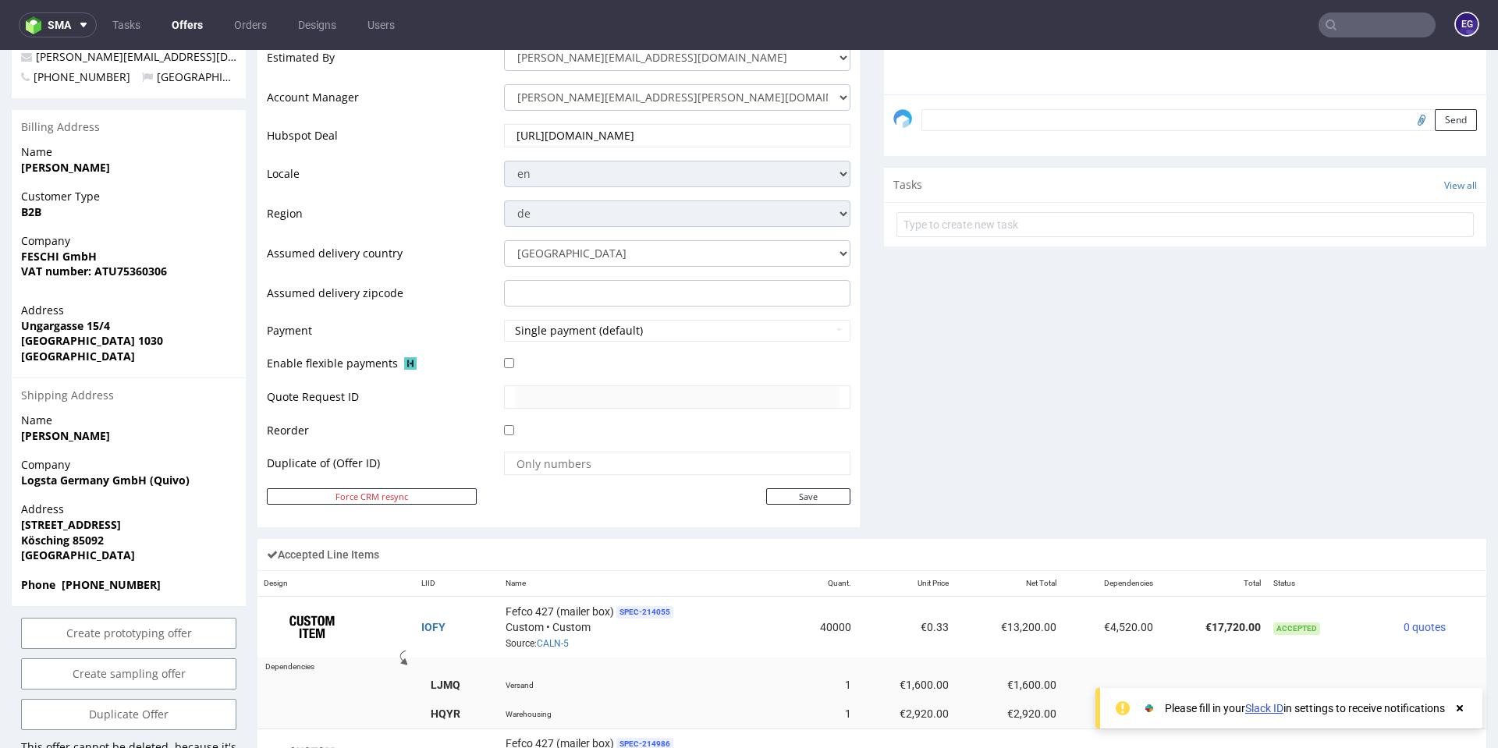
scroll to position [936, 0]
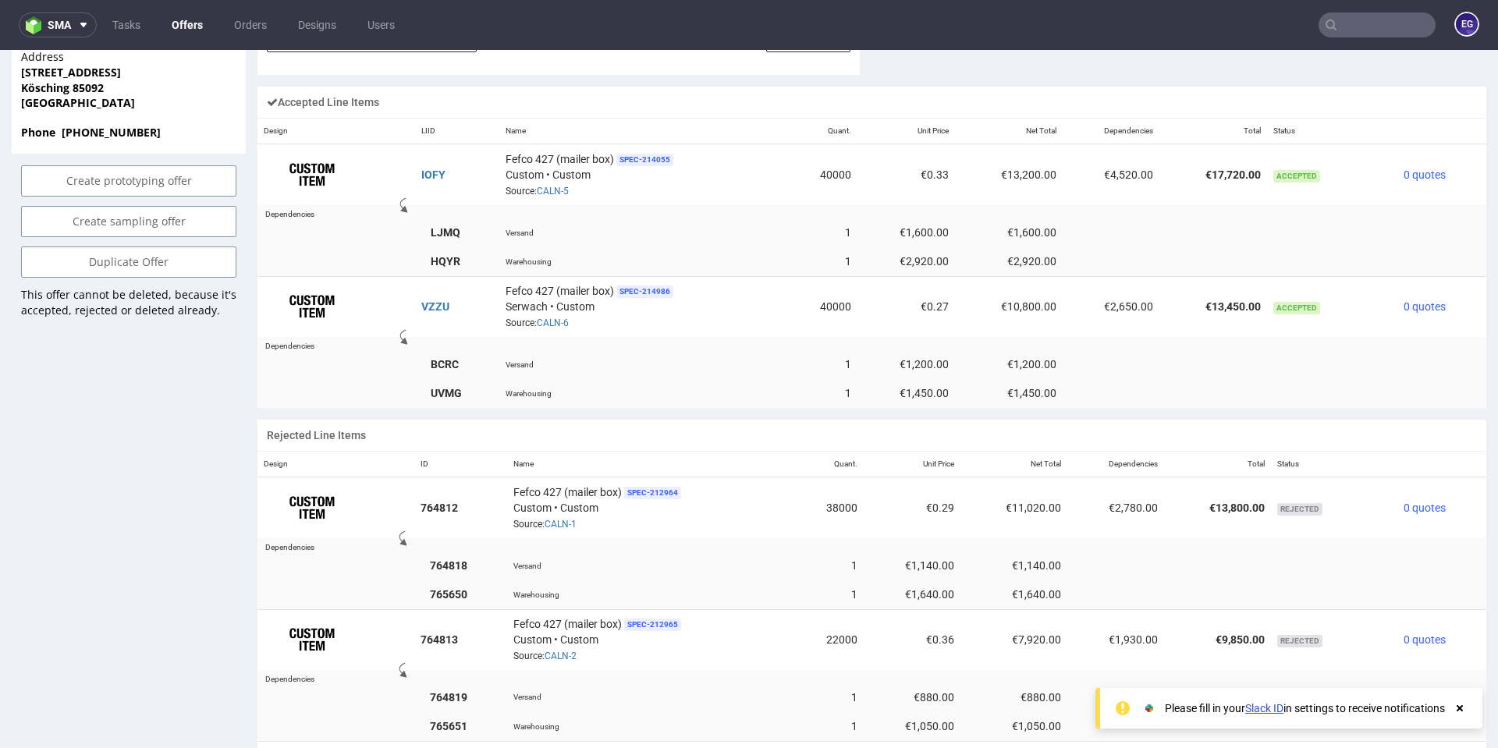
click at [1358, 27] on input "text" at bounding box center [1376, 24] width 117 height 25
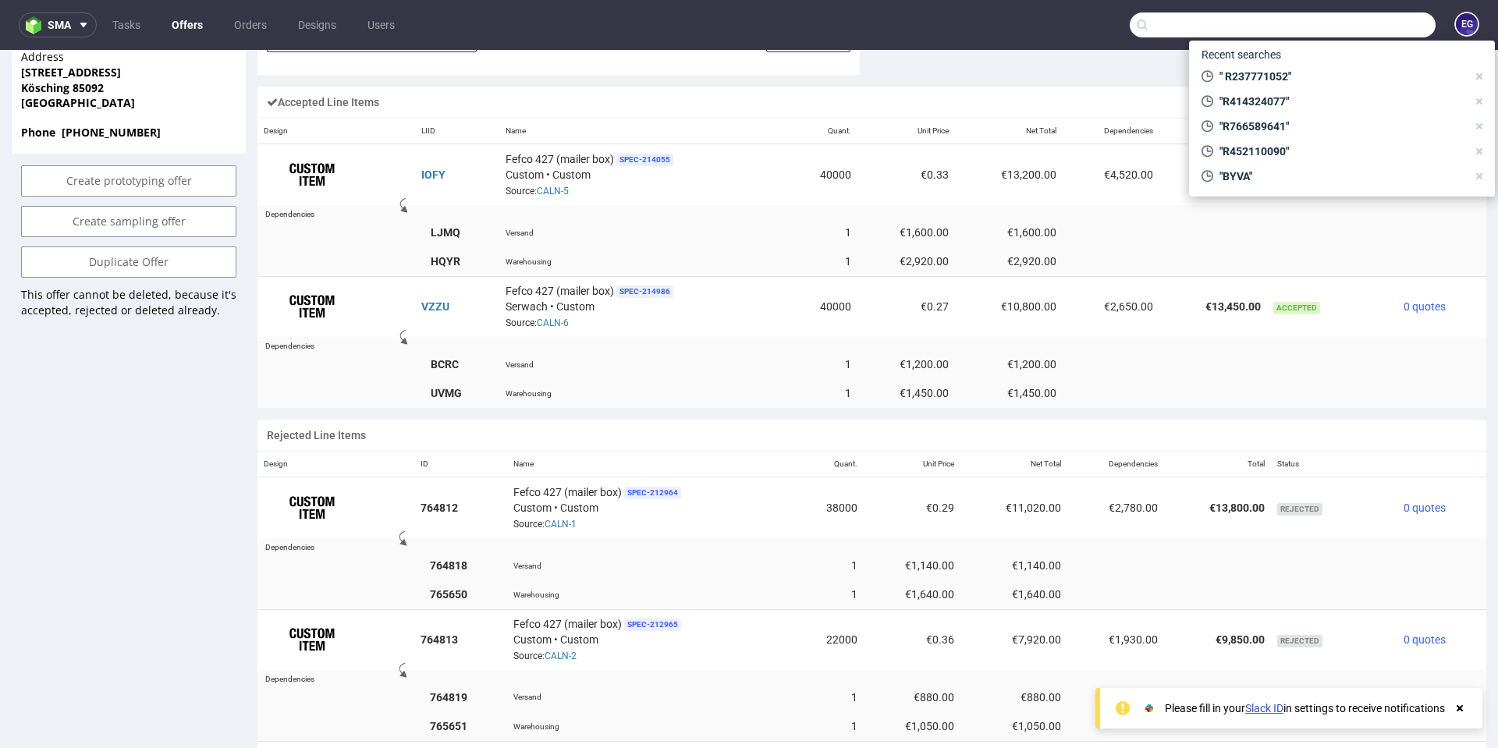
paste input "CARR"
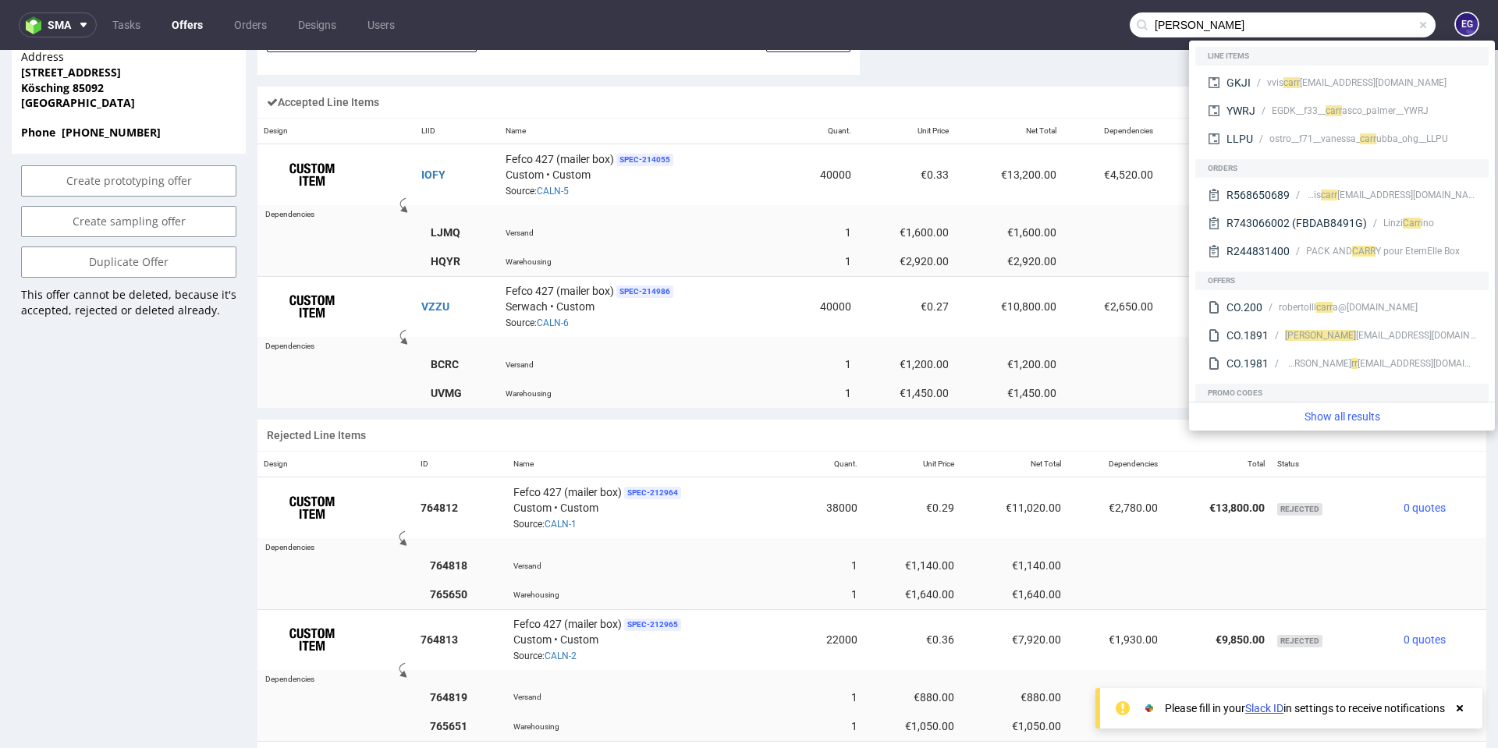
type input "CARR"
click at [208, 483] on div "Offer Create a related offer CO.55992 Valid until: August 26, 2025 23:59 Offer …" at bounding box center [129, 300] width 234 height 2186
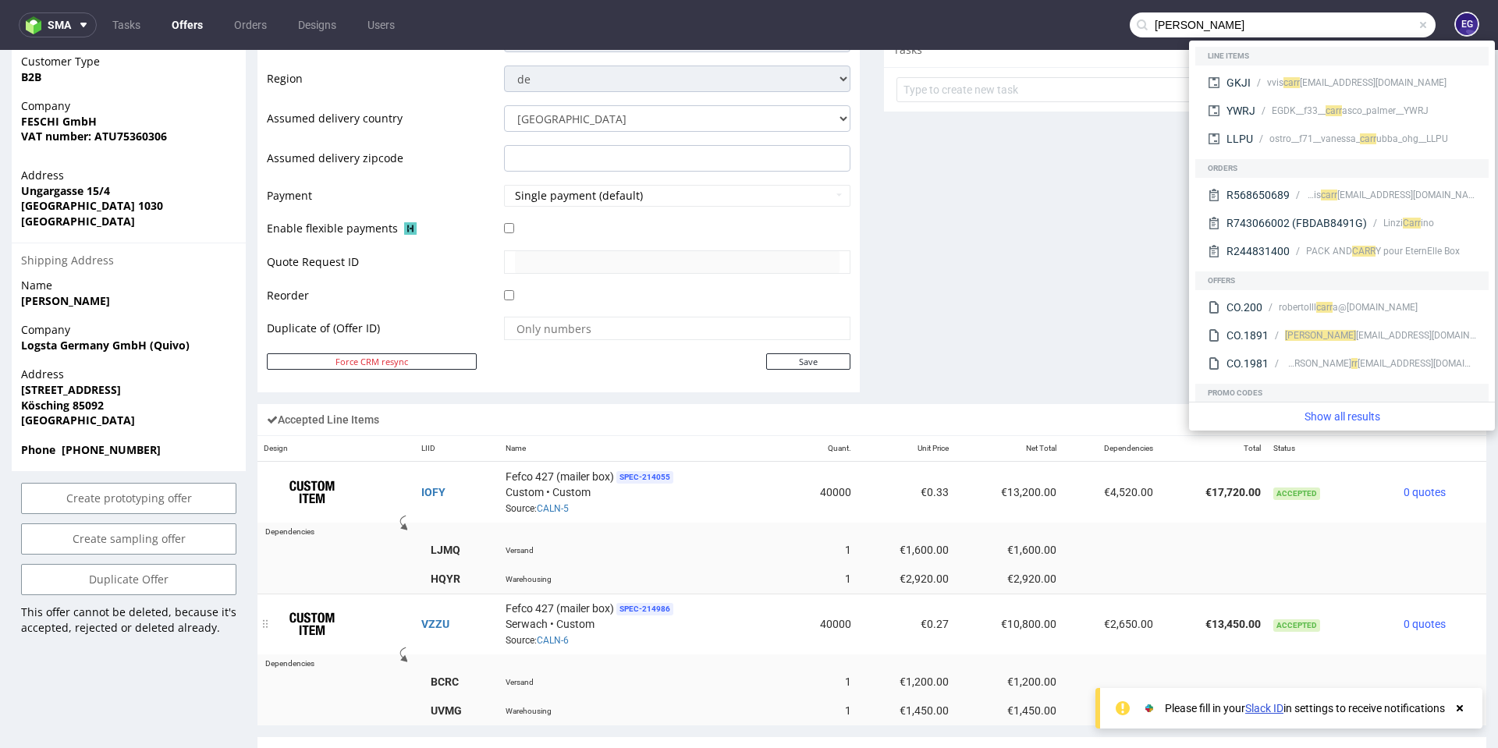
scroll to position [702, 0]
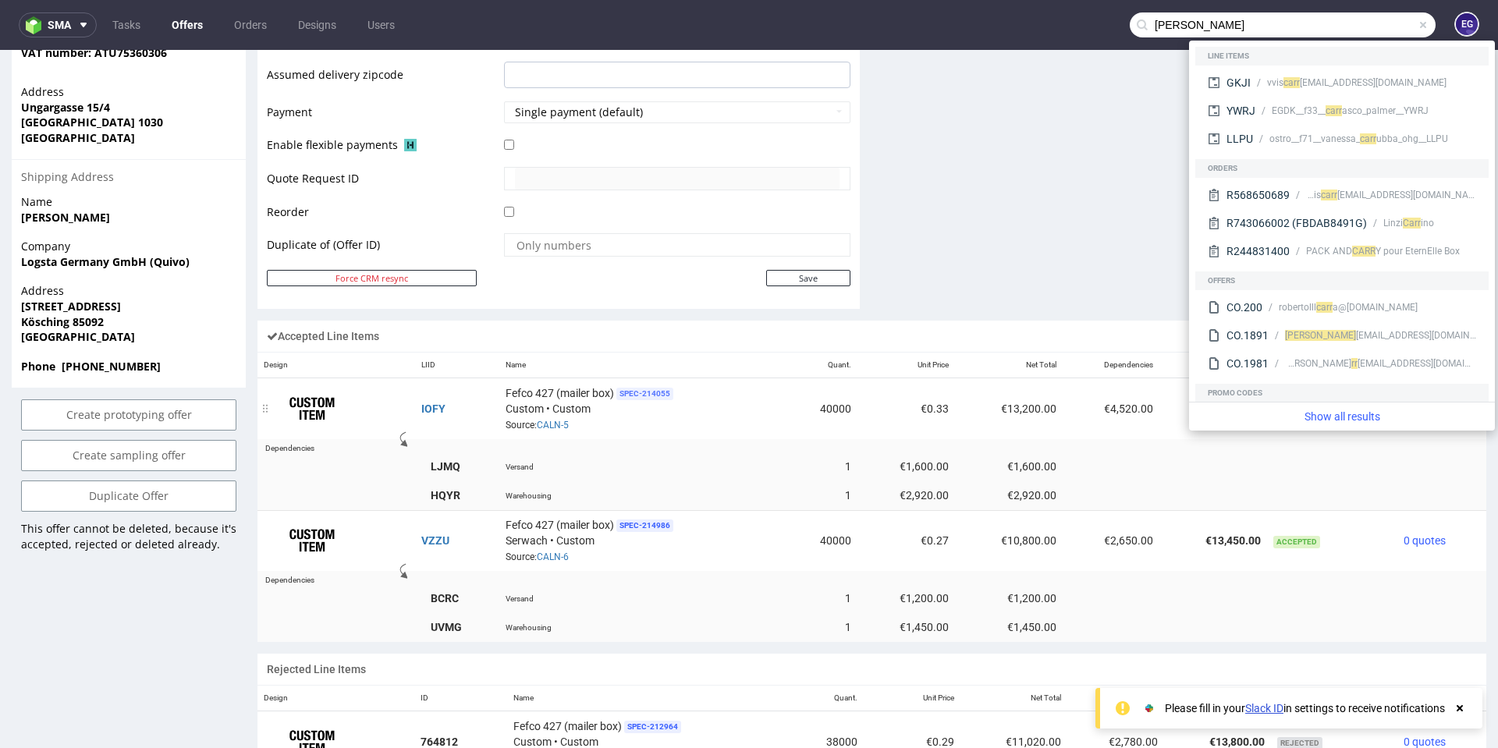
click at [651, 393] on span "SPEC- 214055" at bounding box center [644, 394] width 57 height 12
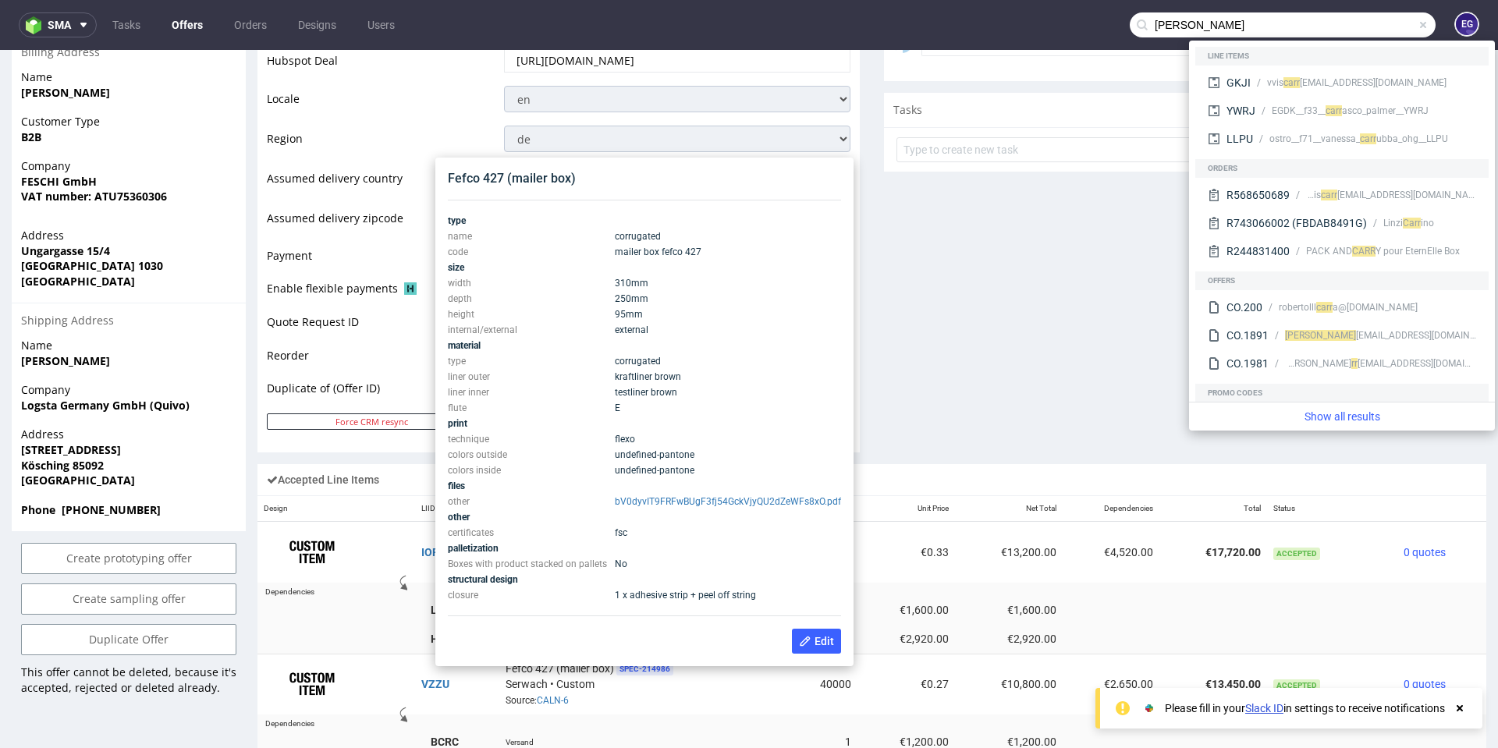
scroll to position [546, 0]
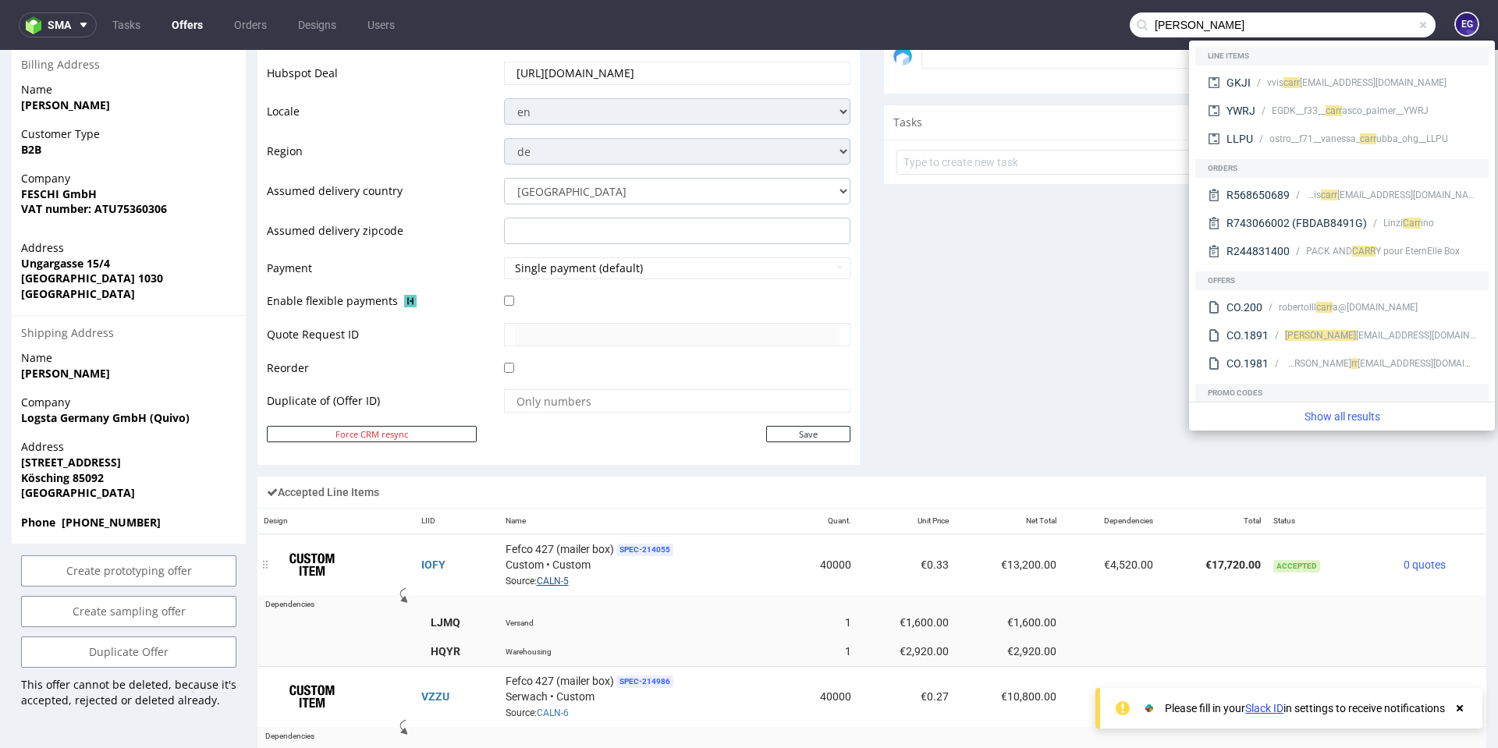
click at [555, 580] on link "CALN-5" at bounding box center [553, 581] width 32 height 11
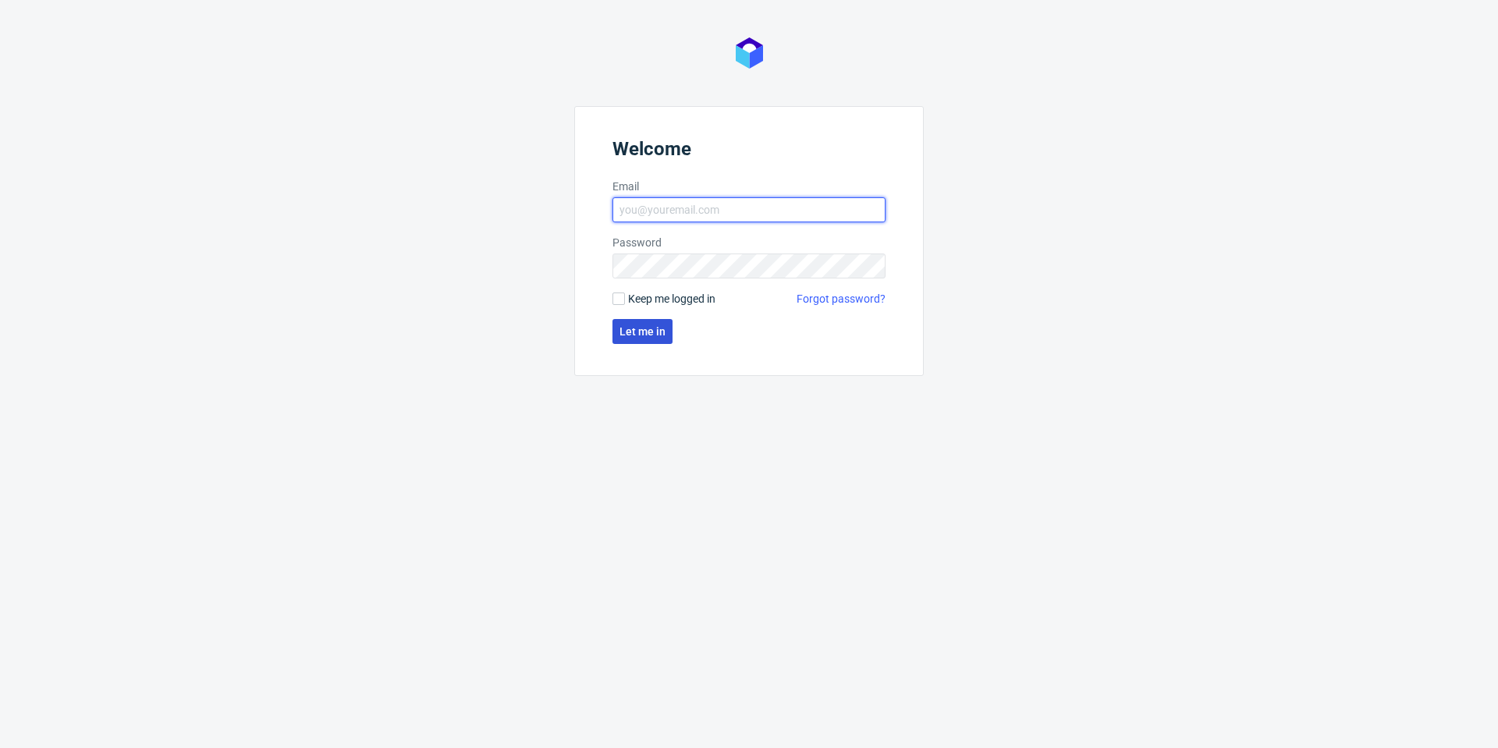
type input "[PERSON_NAME][EMAIL_ADDRESS][PERSON_NAME][DOMAIN_NAME]"
click at [625, 321] on button "Let me in" at bounding box center [642, 331] width 60 height 25
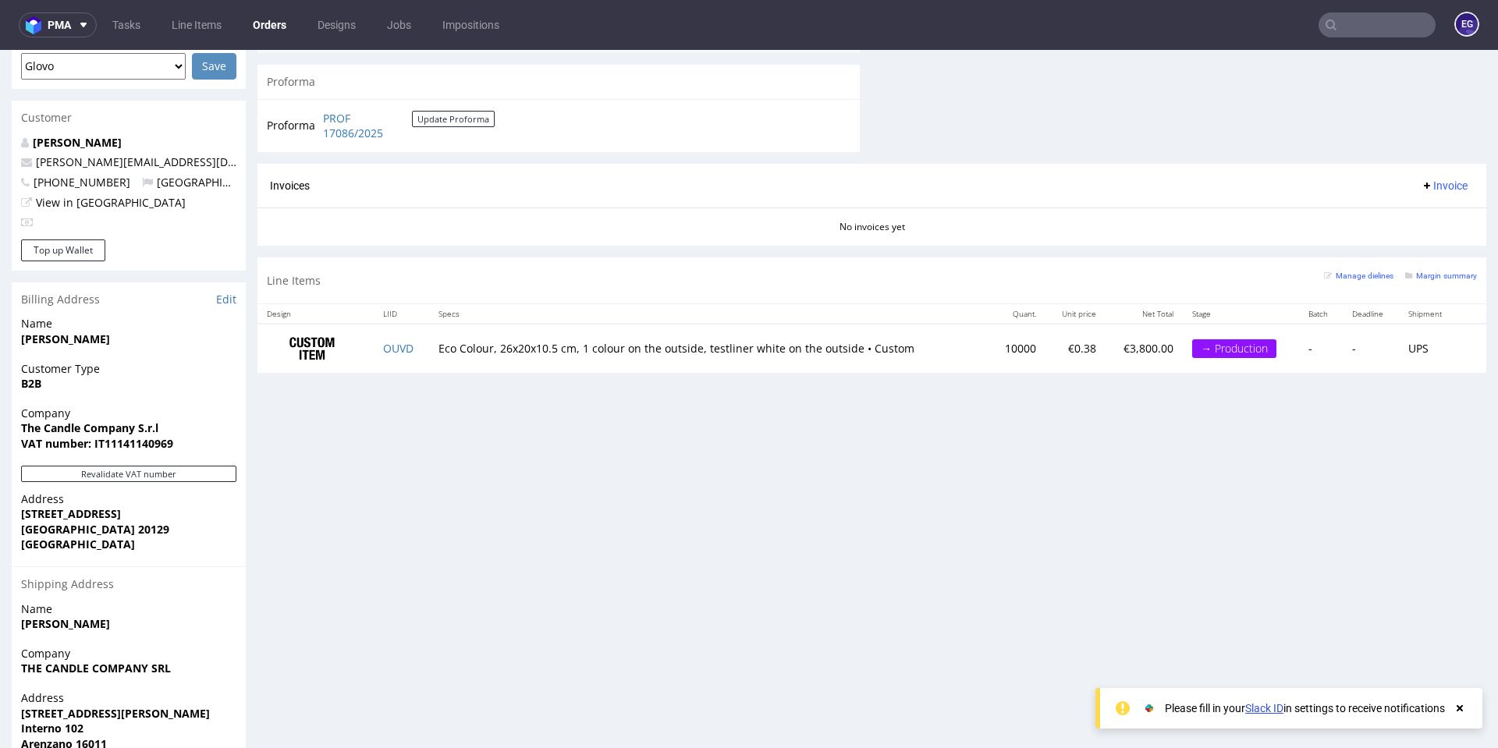
scroll to position [702, 0]
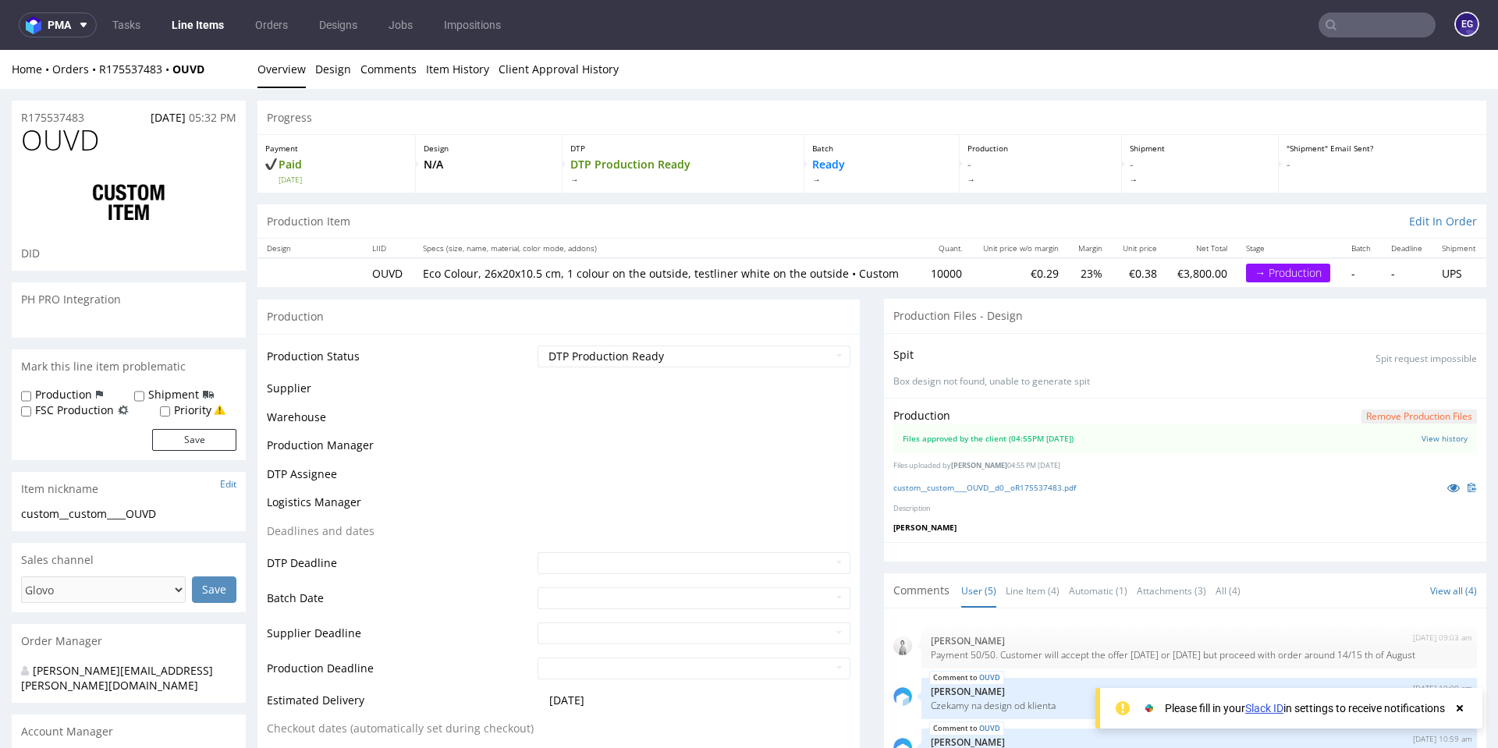
scroll to position [32, 0]
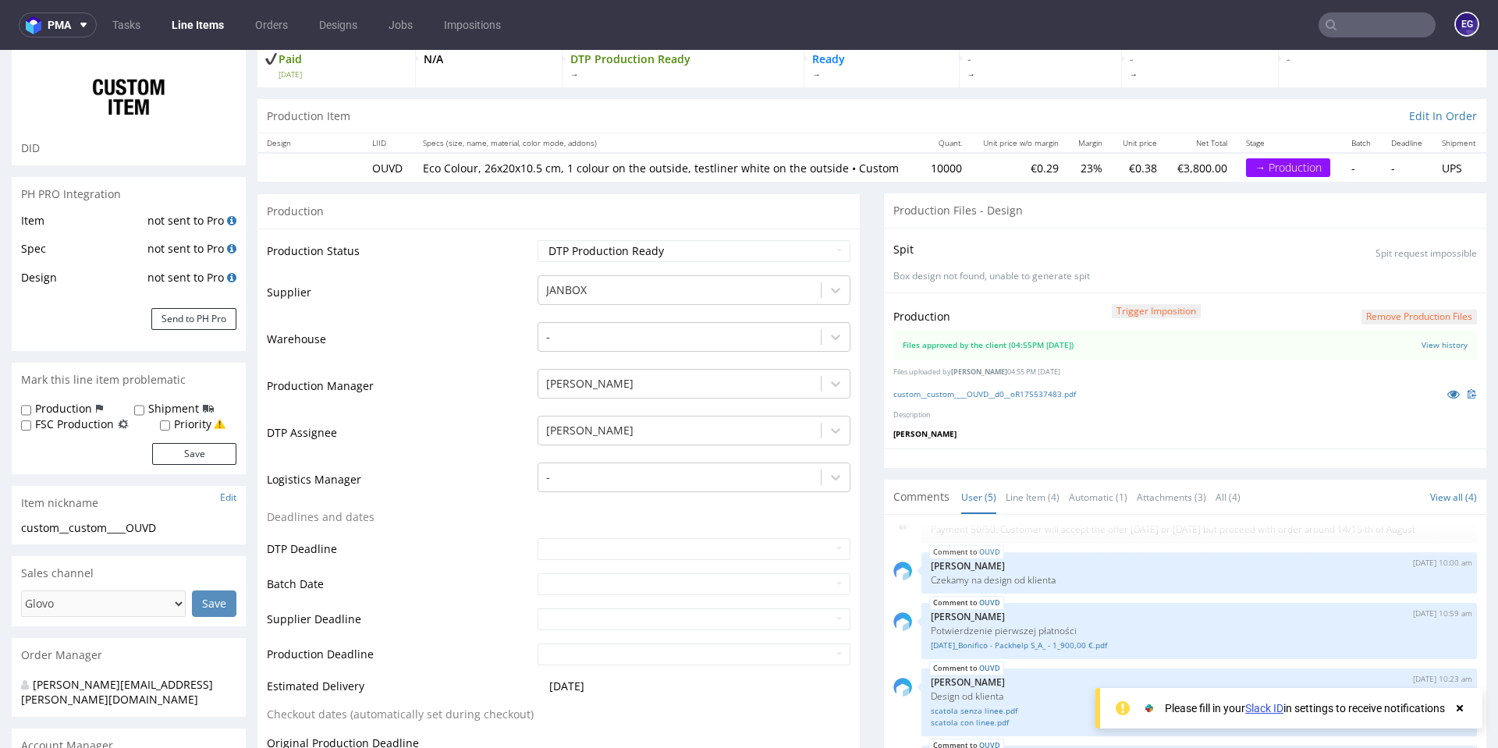
select select "in_progress"
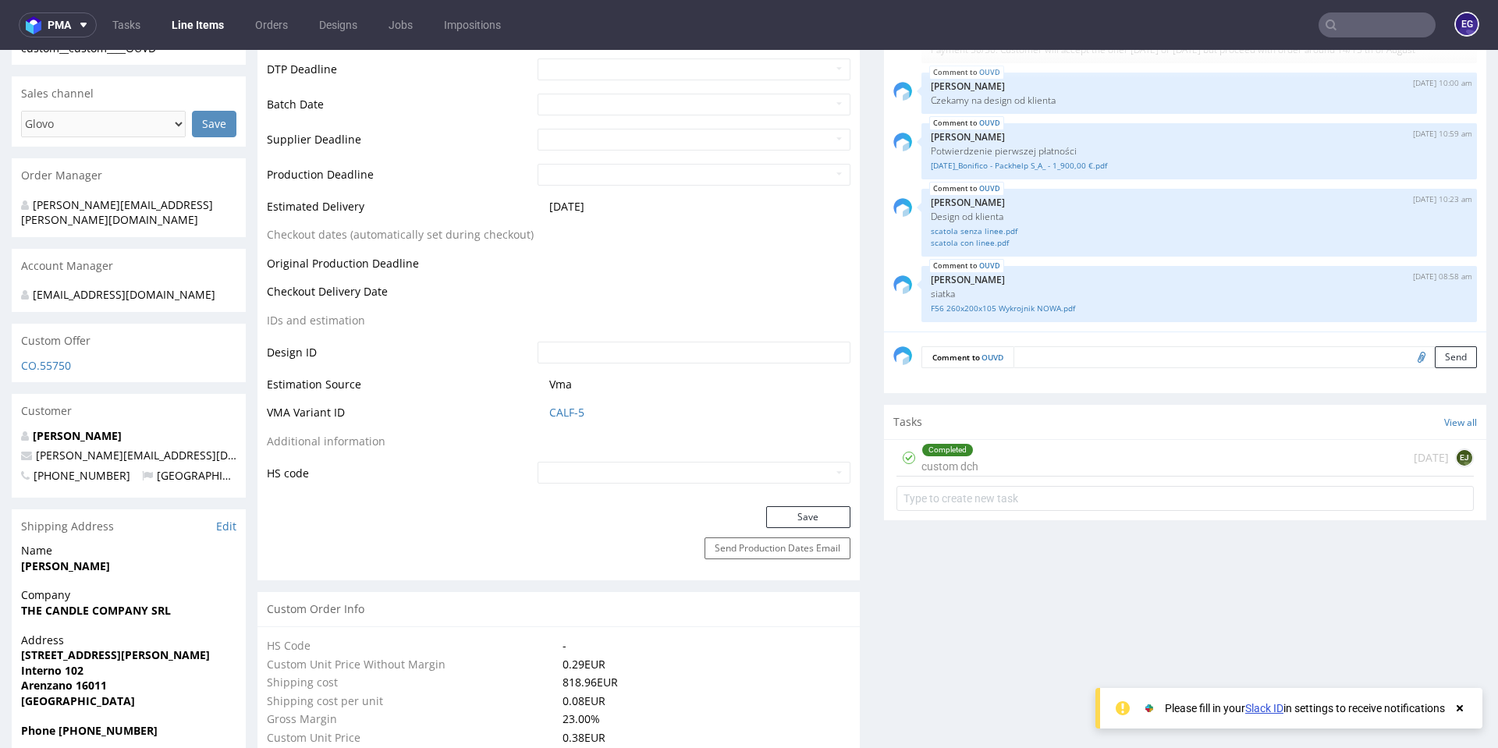
scroll to position [332, 0]
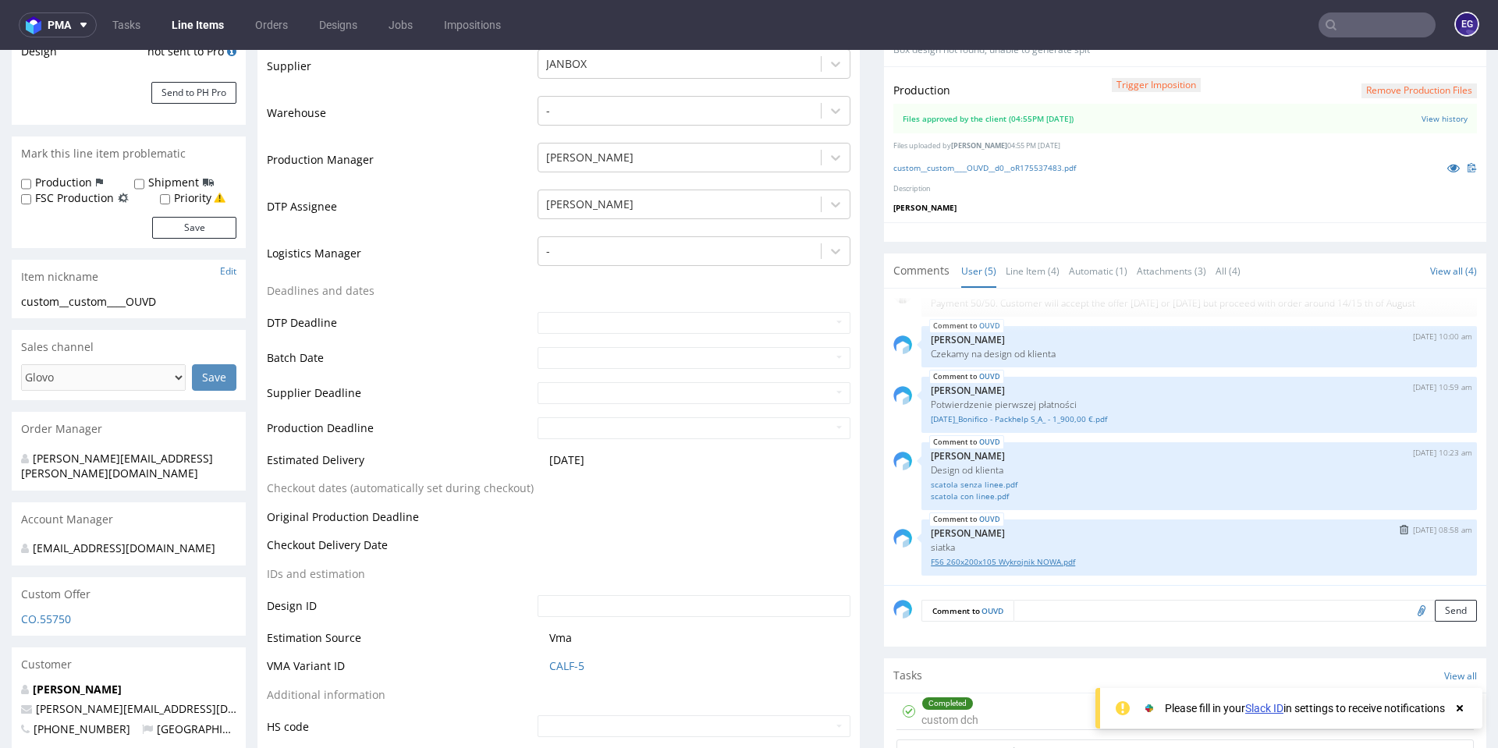
click at [1011, 566] on link "F56 260x200x105 Wykrojnik NOWA.pdf" at bounding box center [1199, 562] width 537 height 12
click at [1215, 266] on link "All (4)" at bounding box center [1227, 271] width 25 height 34
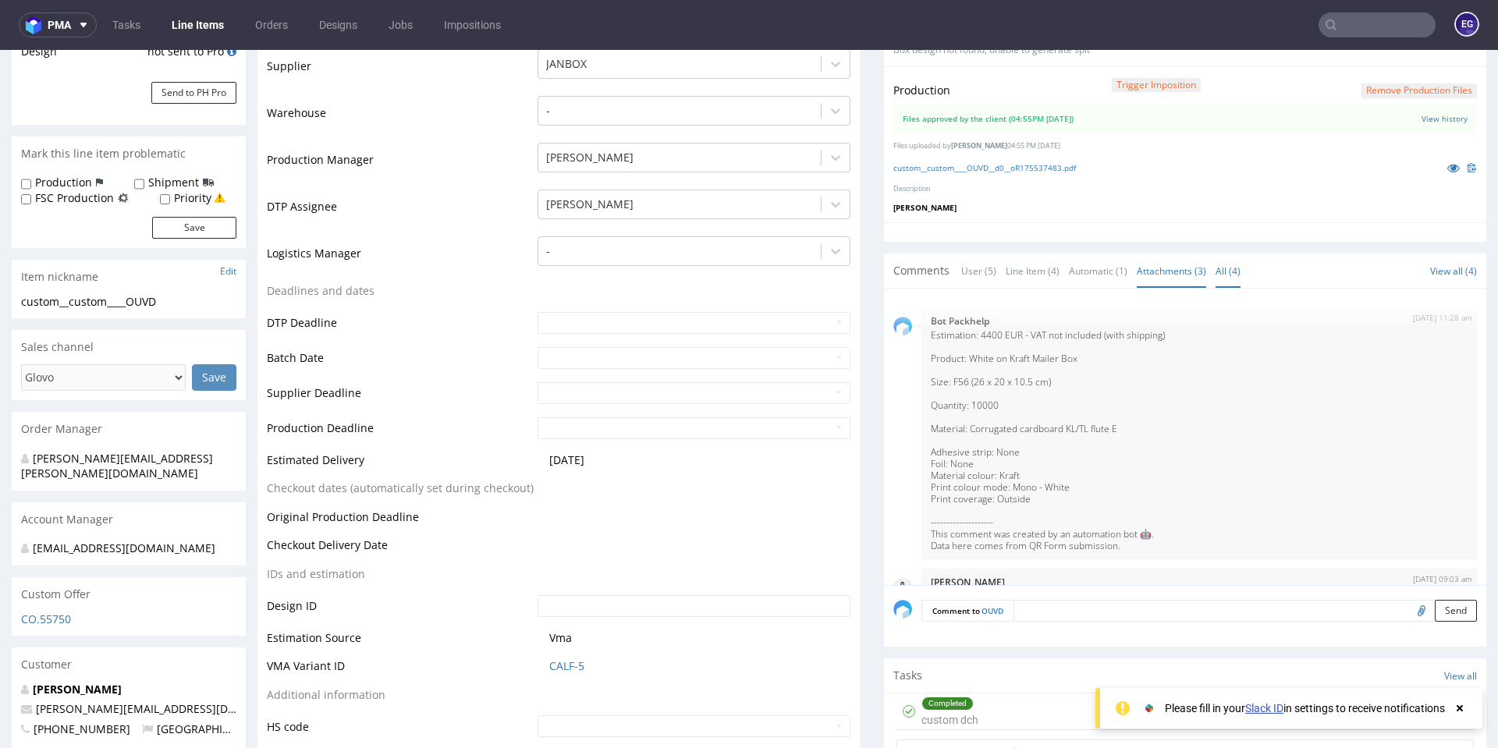
click at [1155, 275] on link "Attachments (3)" at bounding box center [1171, 271] width 69 height 34
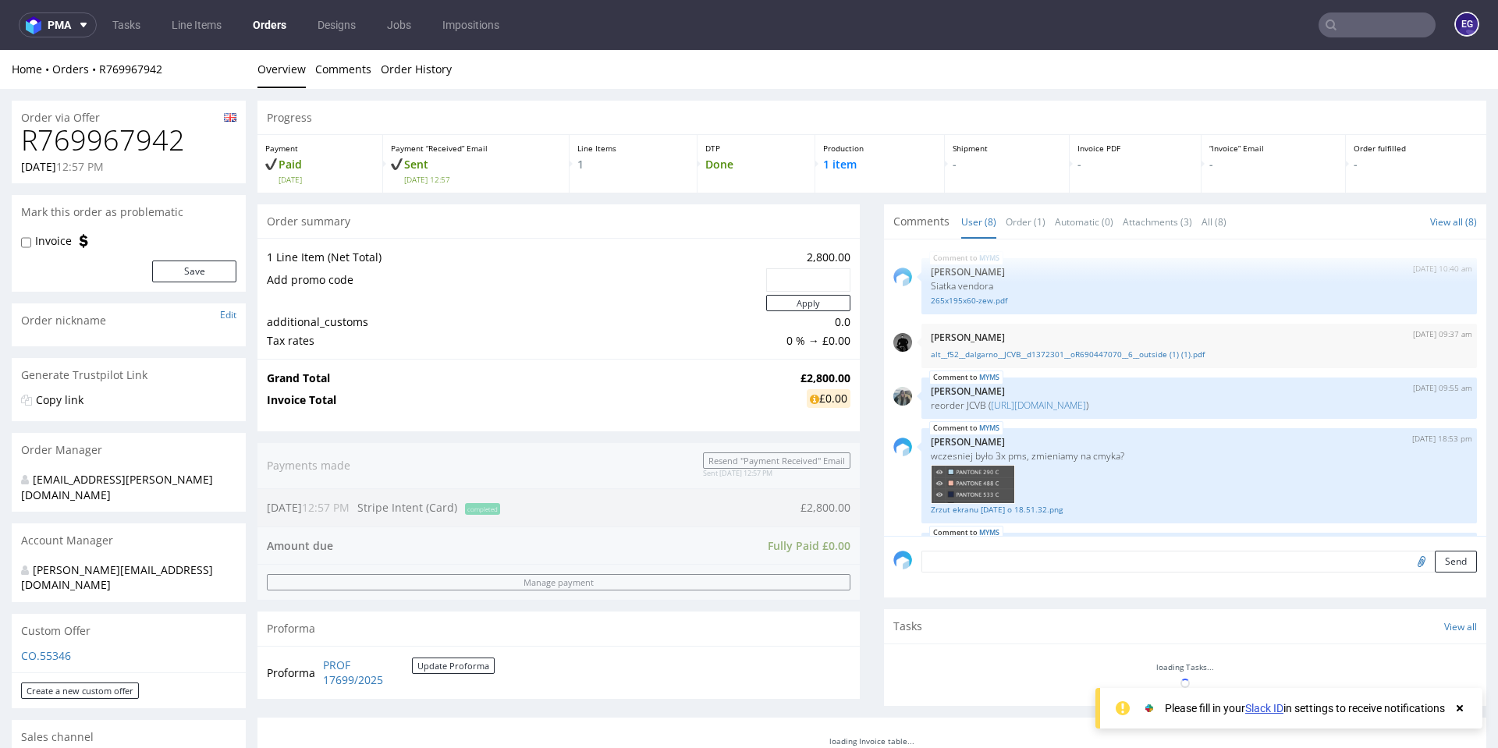
scroll to position [212, 0]
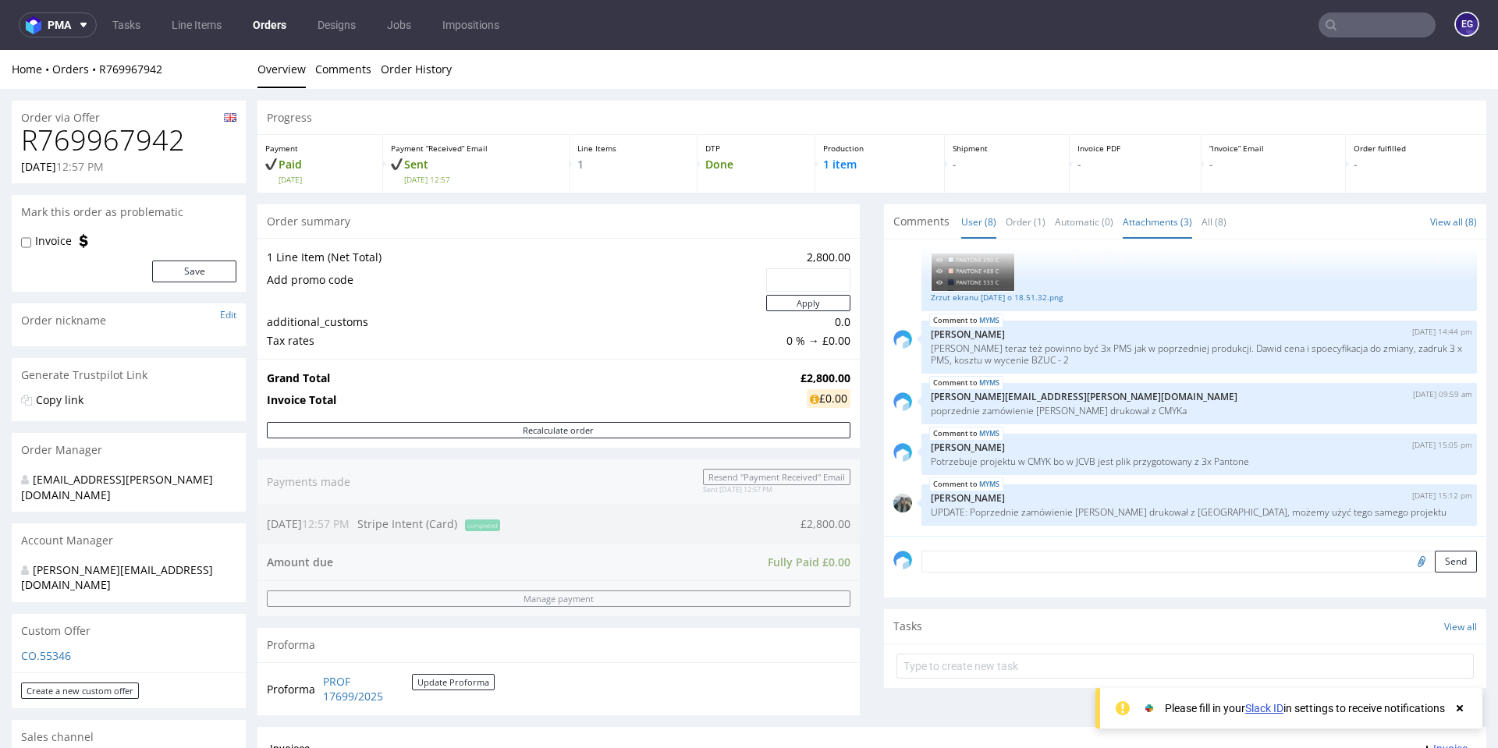
click at [1162, 225] on link "Attachments (3)" at bounding box center [1157, 222] width 69 height 34
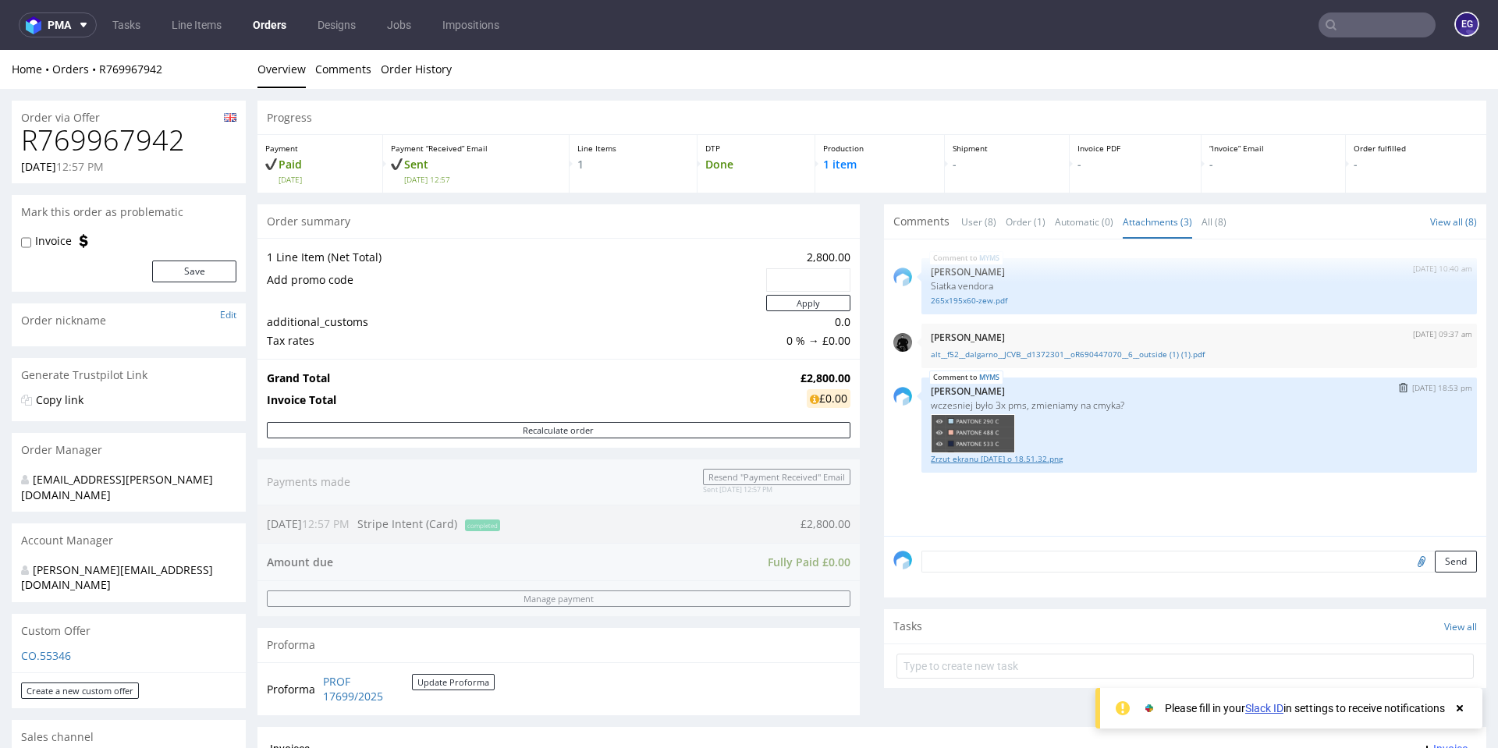
click at [1027, 461] on link "Zrzut ekranu [DATE] o 18.51.32.png" at bounding box center [1199, 459] width 537 height 12
click at [1037, 352] on link "alt__f52__dalgarno__JCVB__d1372301__oR690447070__6__outside (1) (1).pdf" at bounding box center [1199, 355] width 537 height 12
